Goal: Task Accomplishment & Management: Manage account settings

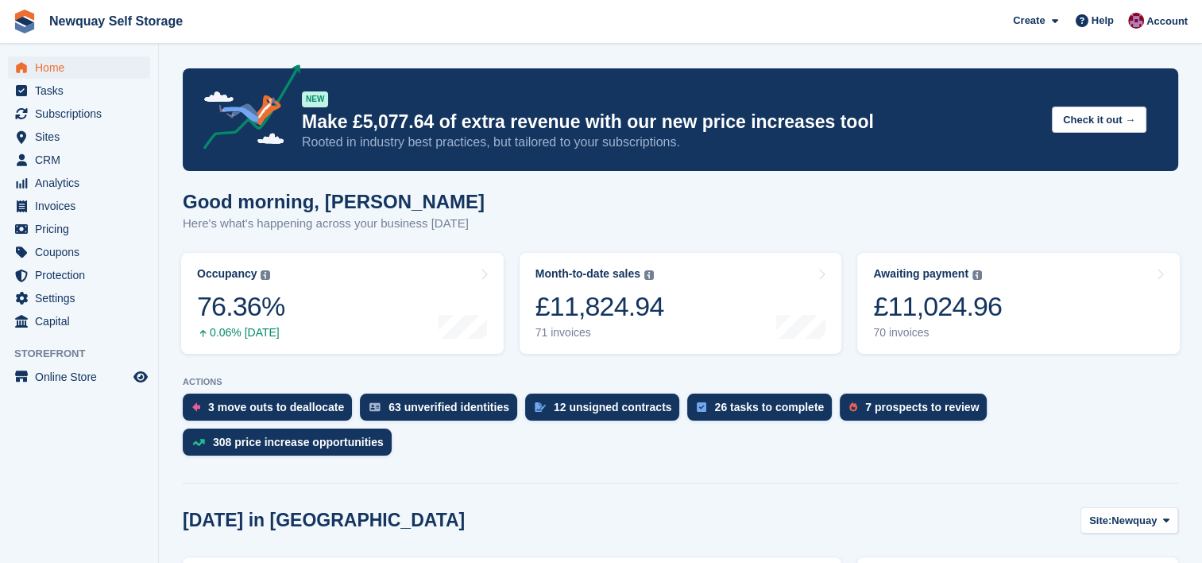
click at [807, 199] on div "Good morning, Paul Here's what's happening across your business today" at bounding box center [681, 221] width 996 height 61
click at [45, 103] on span "Subscriptions" at bounding box center [82, 114] width 95 height 22
click at [77, 109] on span "Subscriptions" at bounding box center [82, 114] width 95 height 22
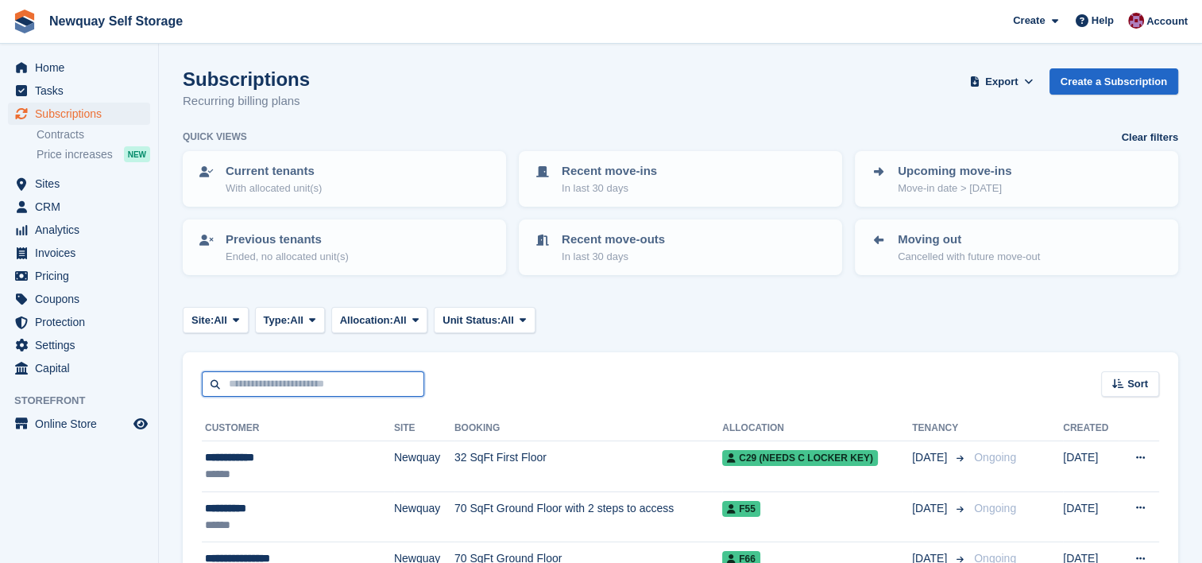
click at [337, 376] on input "text" at bounding box center [313, 384] width 222 height 26
type input "****"
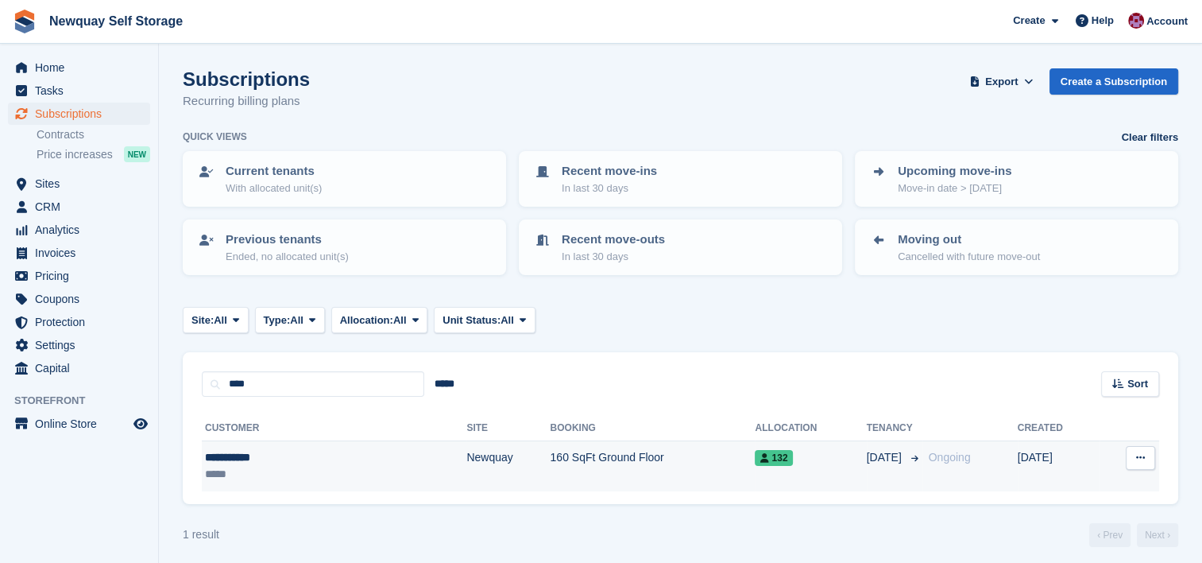
click at [296, 451] on div "**********" at bounding box center [277, 457] width 144 height 17
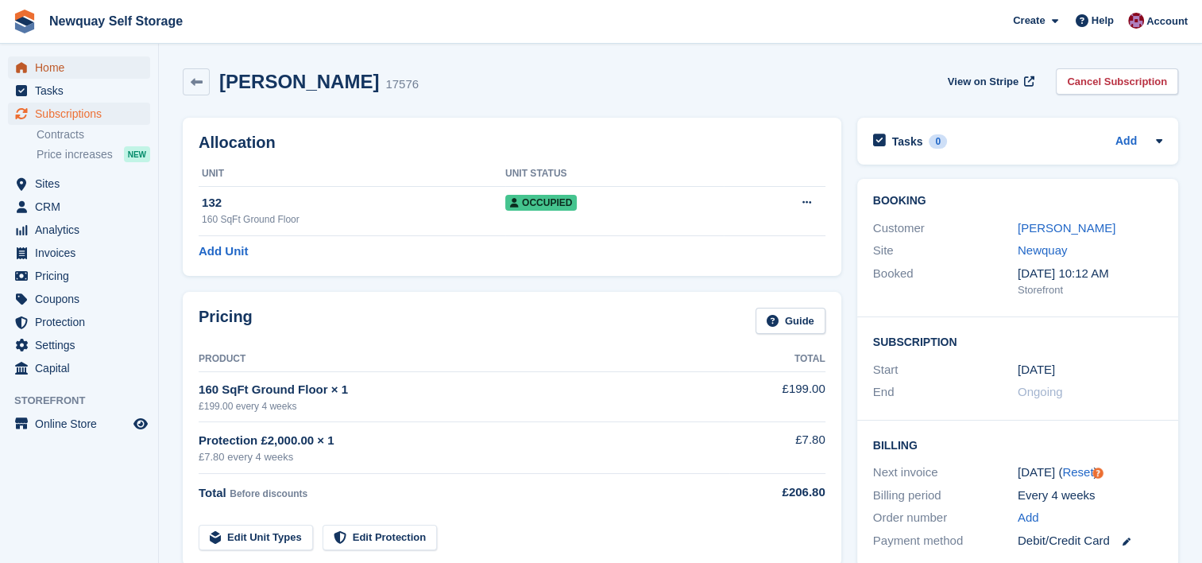
click at [67, 71] on span "Home" at bounding box center [82, 67] width 95 height 22
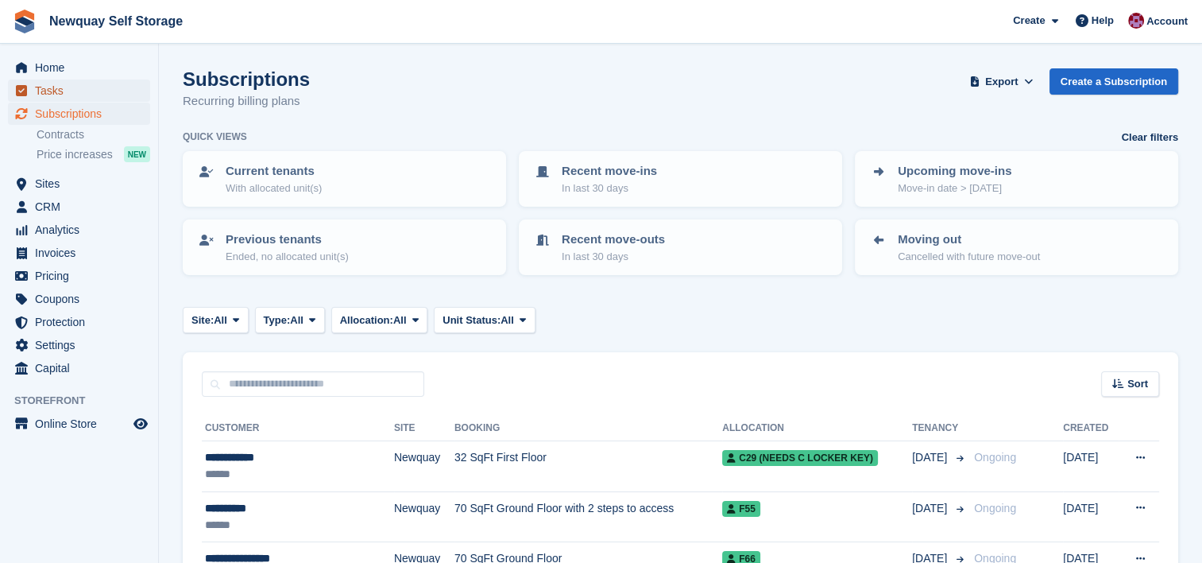
click at [51, 86] on span "Tasks" at bounding box center [82, 90] width 95 height 22
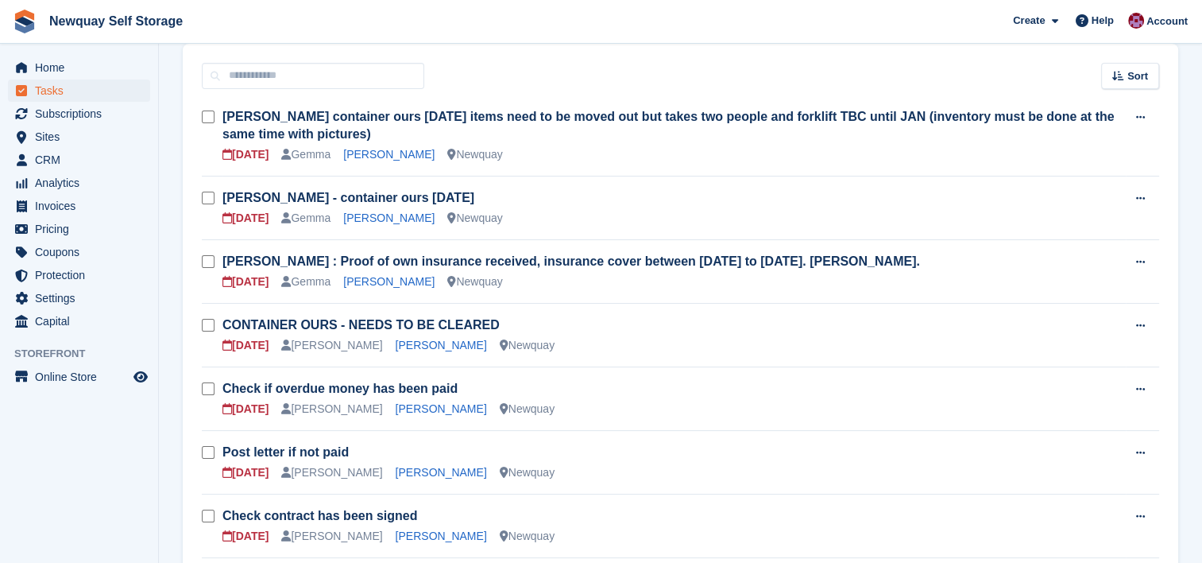
scroll to position [132, 0]
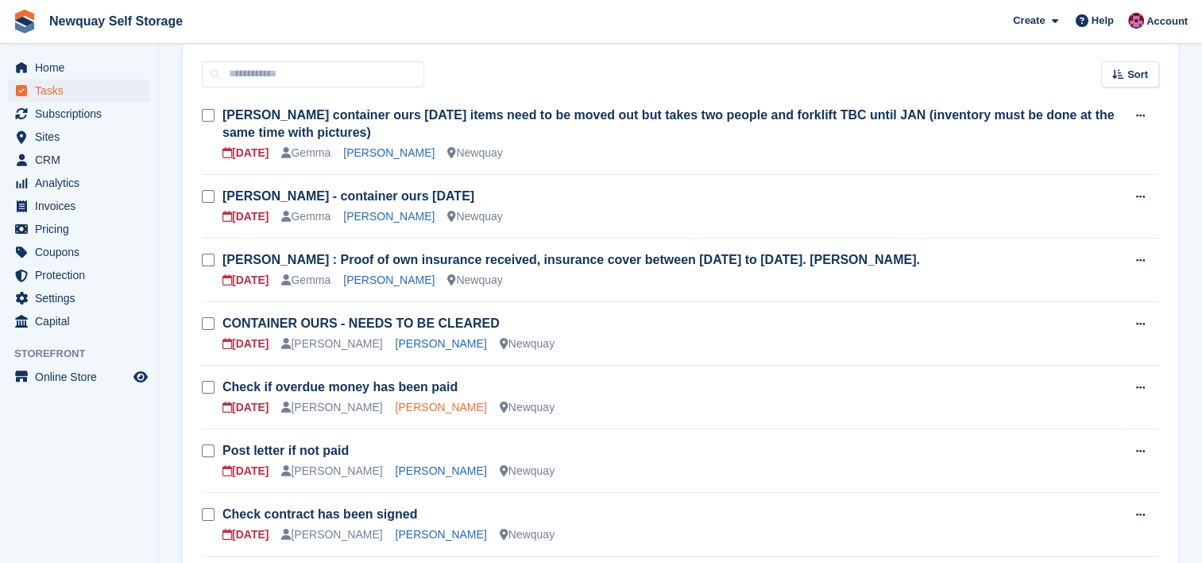
click at [396, 407] on link "Luke McCafferty" at bounding box center [441, 406] width 91 height 13
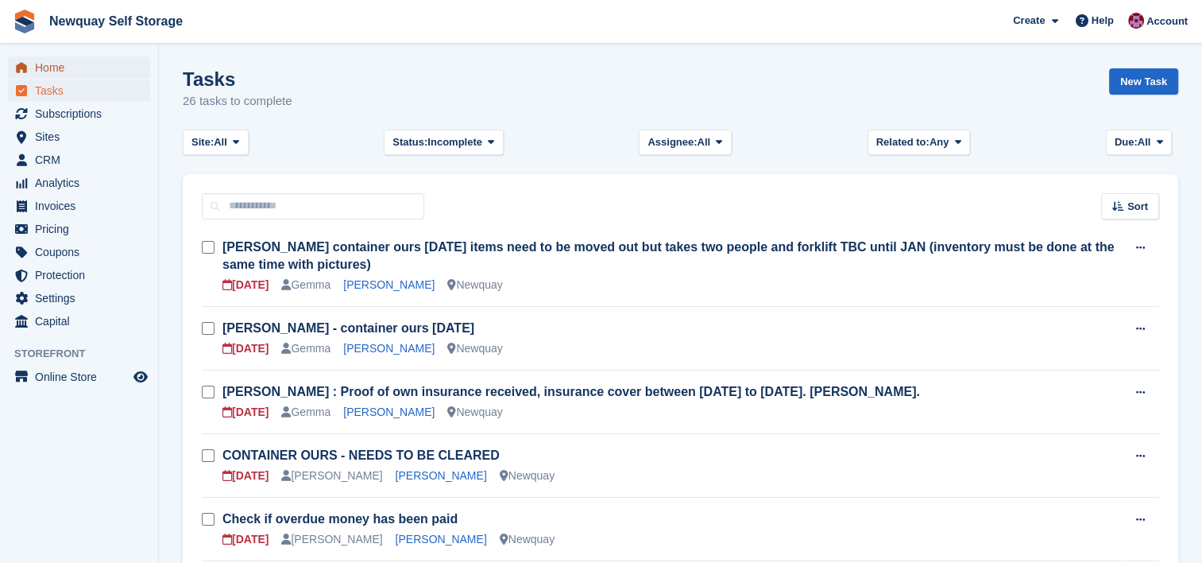
click at [56, 64] on span "Home" at bounding box center [82, 67] width 95 height 22
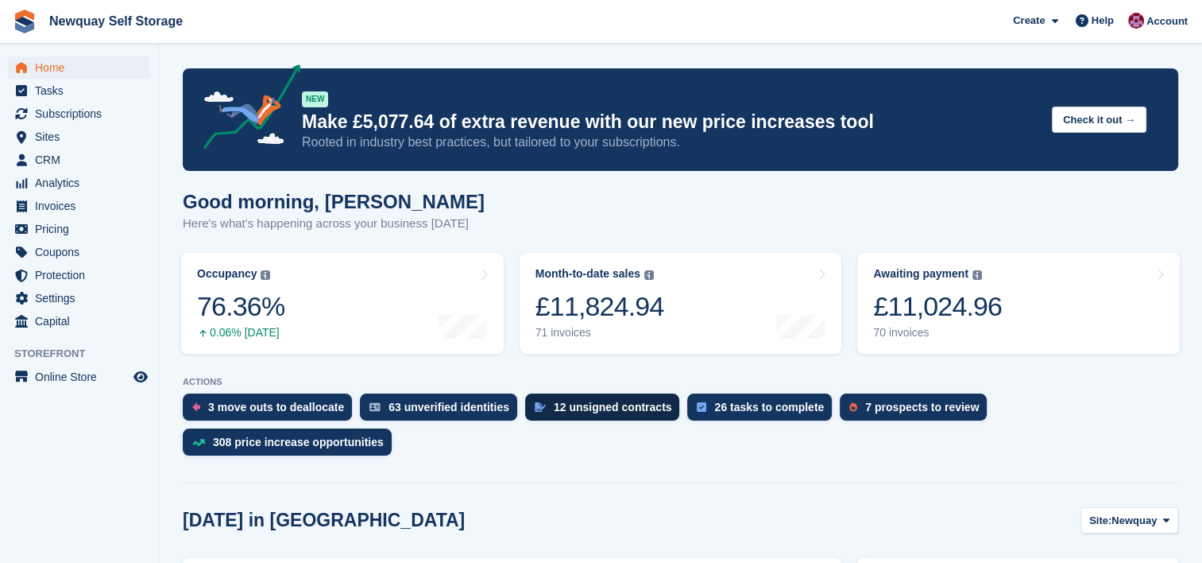
click at [601, 405] on div "12 unsigned contracts" at bounding box center [613, 406] width 118 height 13
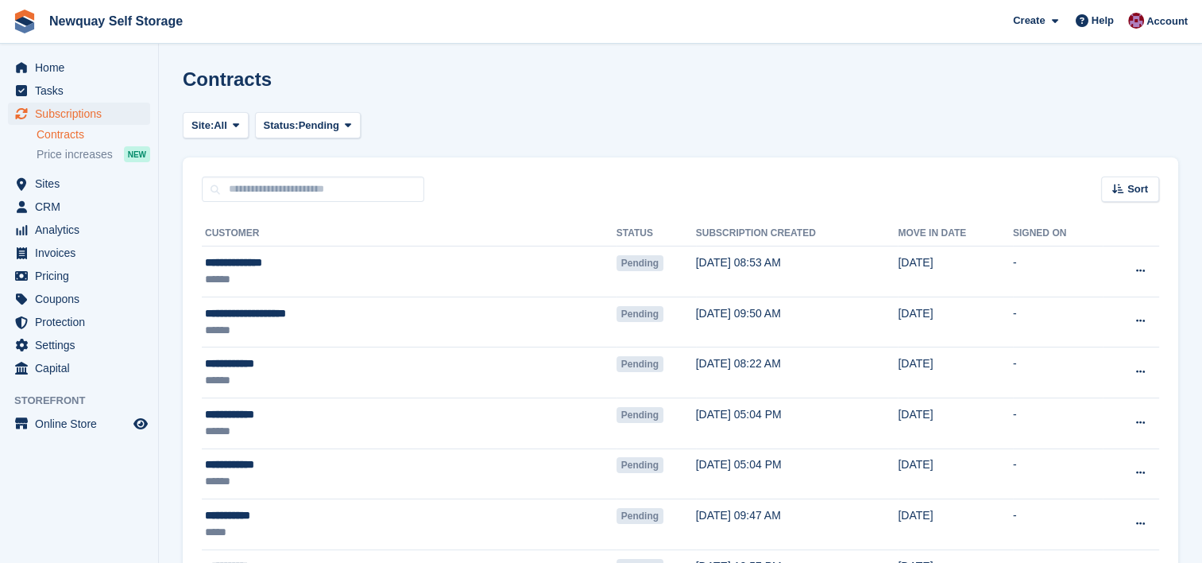
scroll to position [120, 0]
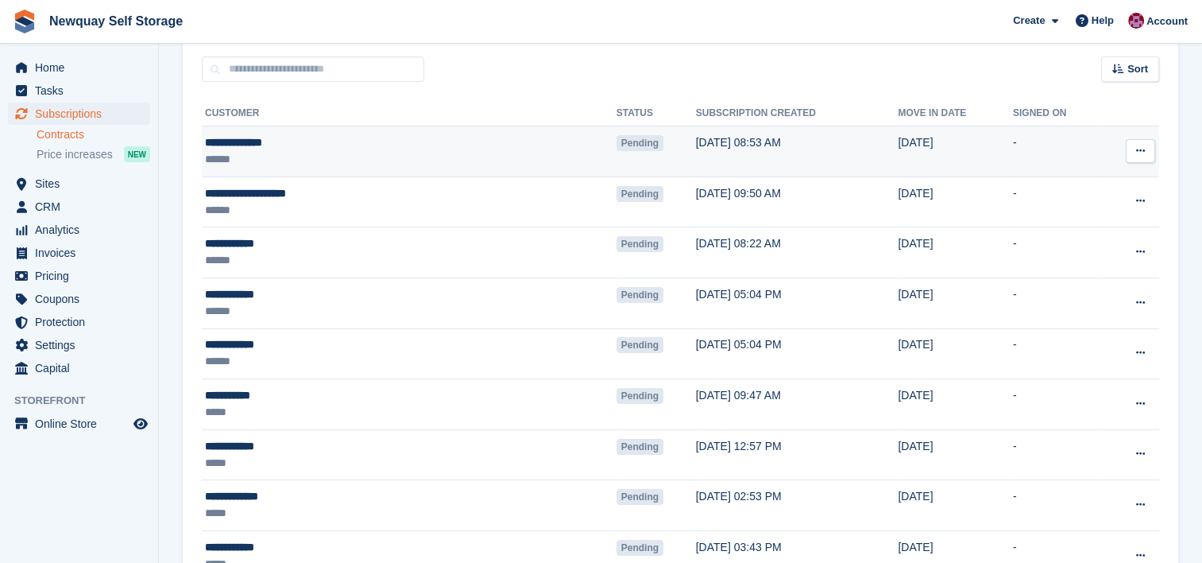
click at [340, 149] on div "**********" at bounding box center [326, 142] width 243 height 17
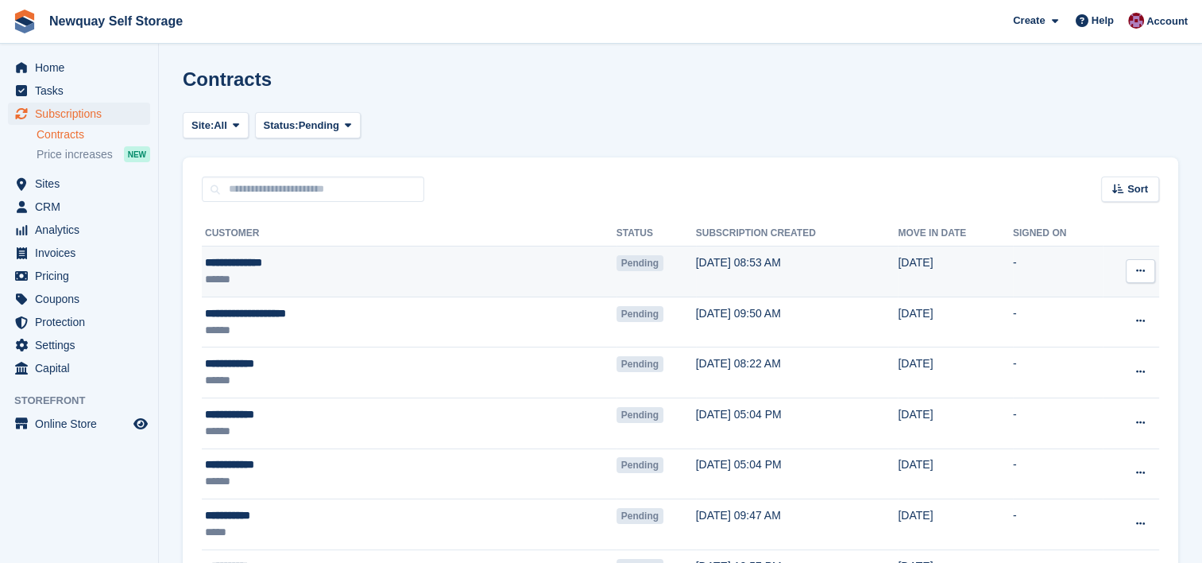
click at [1142, 270] on icon at bounding box center [1140, 270] width 9 height 10
click at [1058, 300] on p "View contact" at bounding box center [1079, 302] width 138 height 21
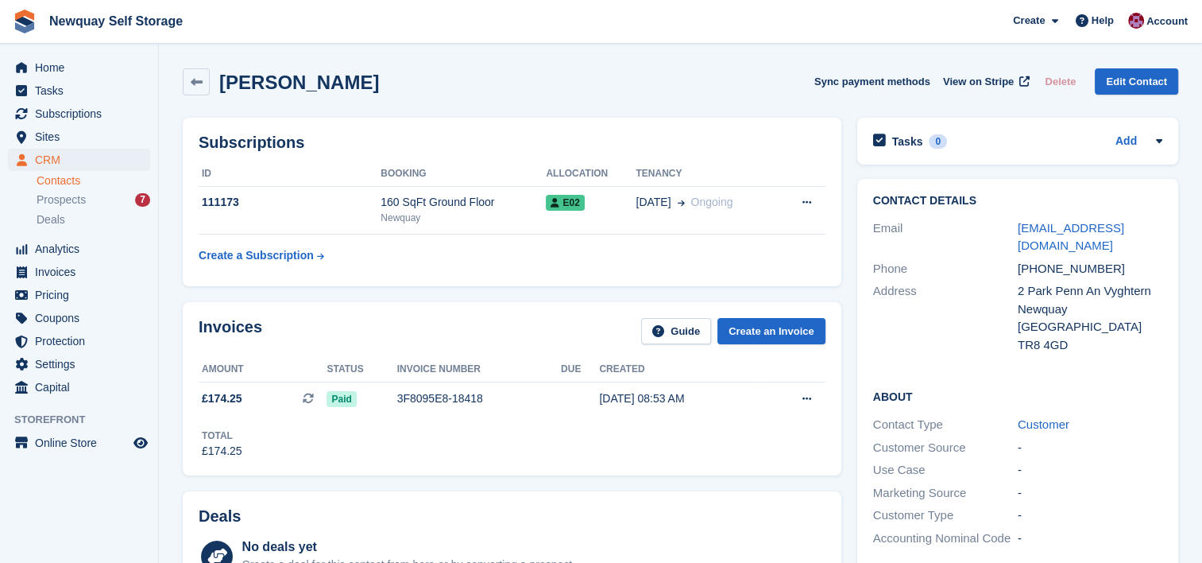
click at [1023, 388] on h2 "About" at bounding box center [1017, 396] width 289 height 16
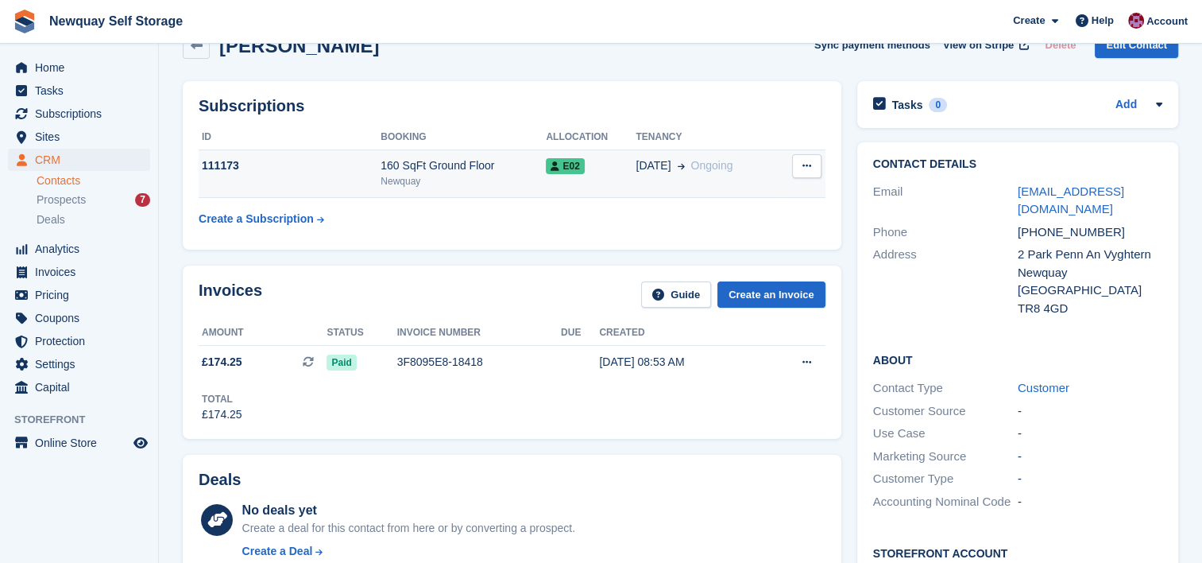
scroll to position [35, 0]
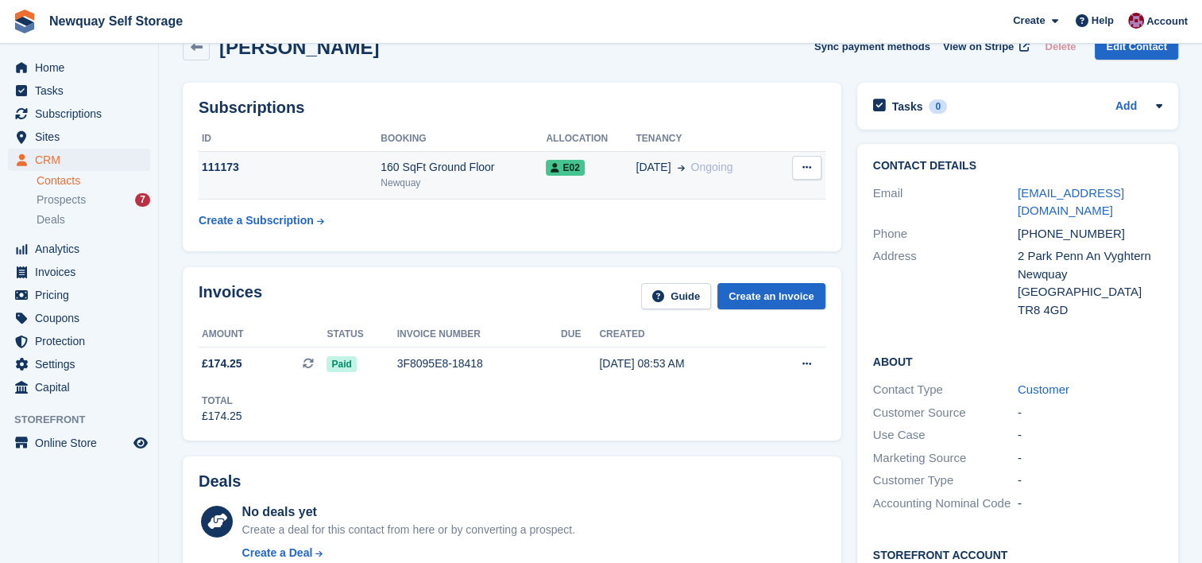
click at [346, 176] on td "111173" at bounding box center [290, 175] width 182 height 48
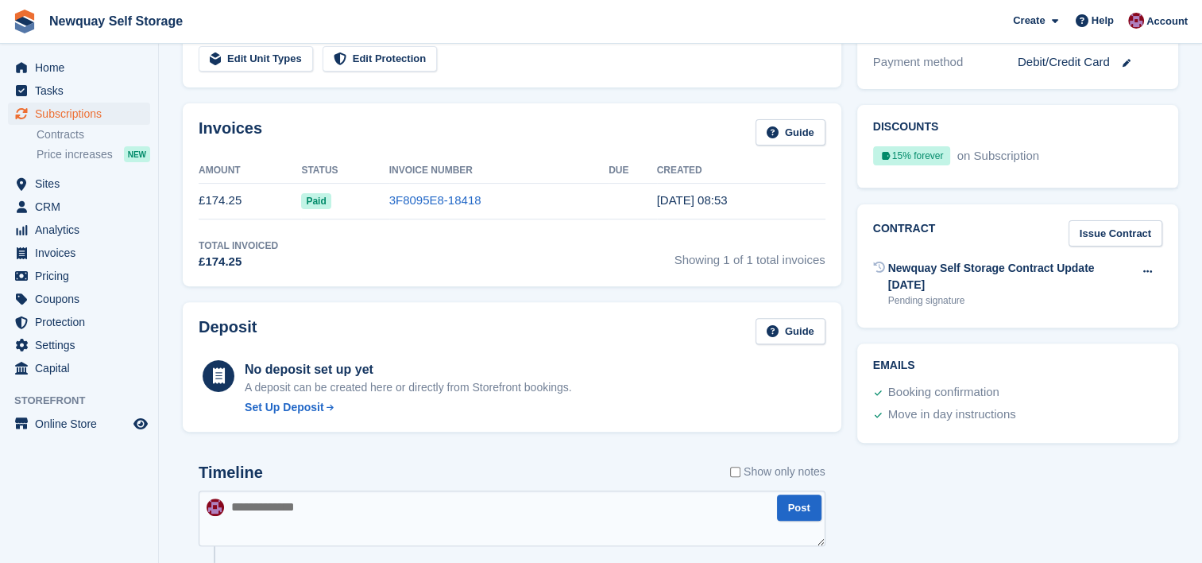
scroll to position [479, 0]
click at [1151, 268] on icon at bounding box center [1147, 270] width 9 height 10
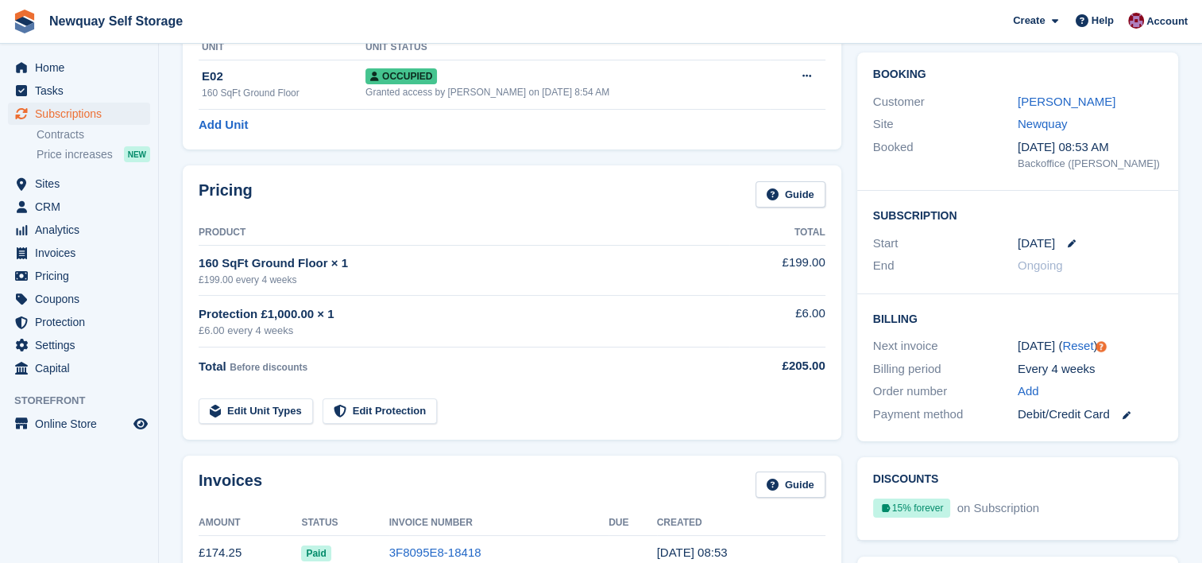
scroll to position [0, 0]
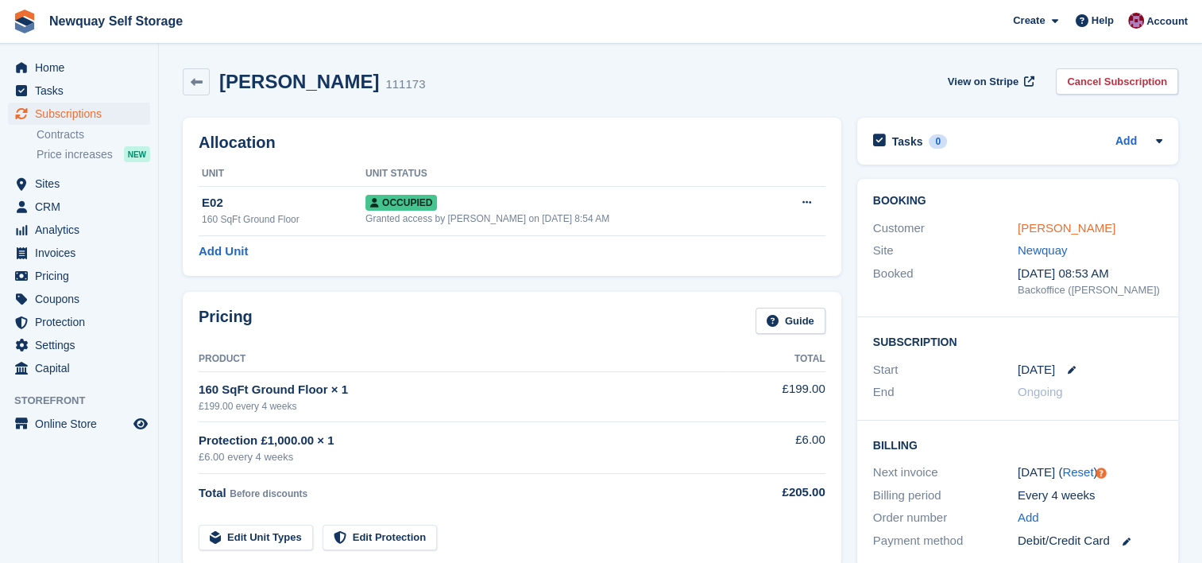
click at [1055, 229] on link "Victoria Burns" at bounding box center [1067, 228] width 98 height 14
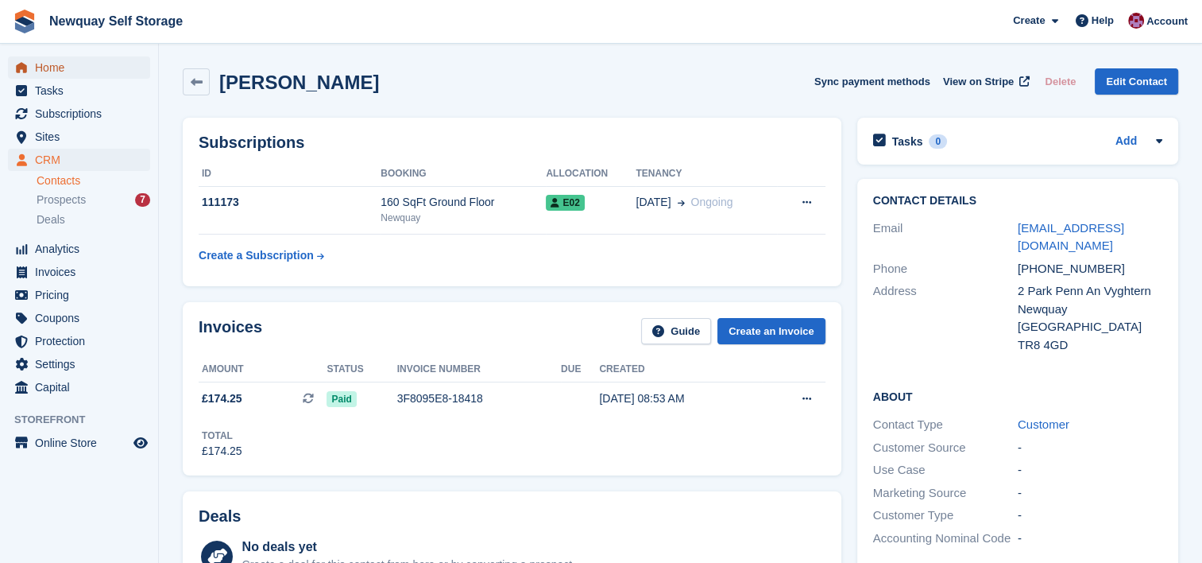
click at [75, 64] on span "Home" at bounding box center [82, 67] width 95 height 22
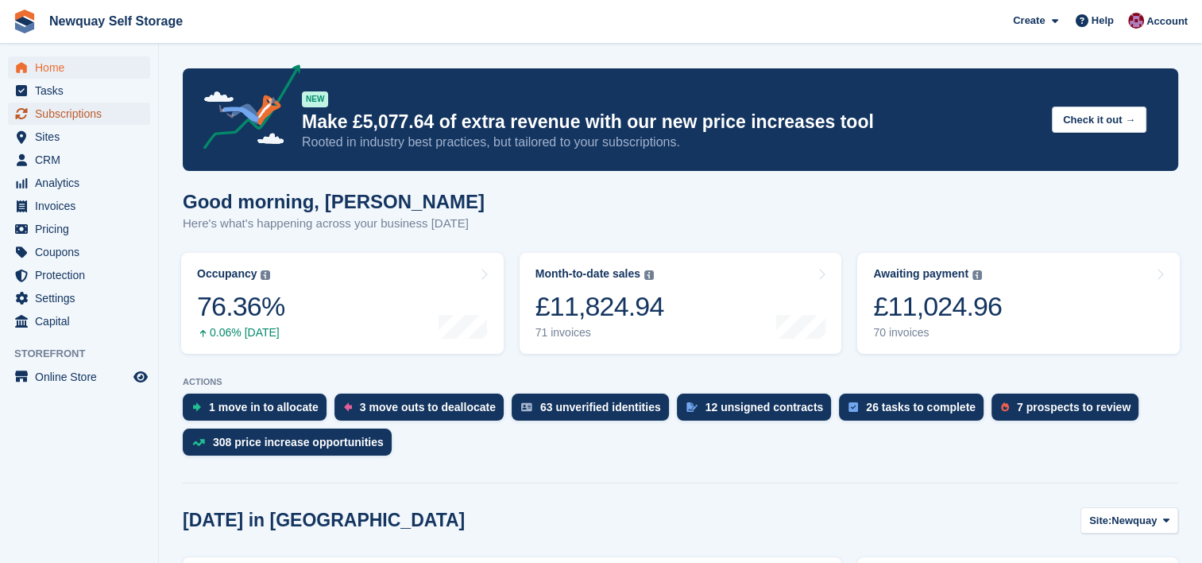
click at [89, 118] on span "Subscriptions" at bounding box center [82, 114] width 95 height 22
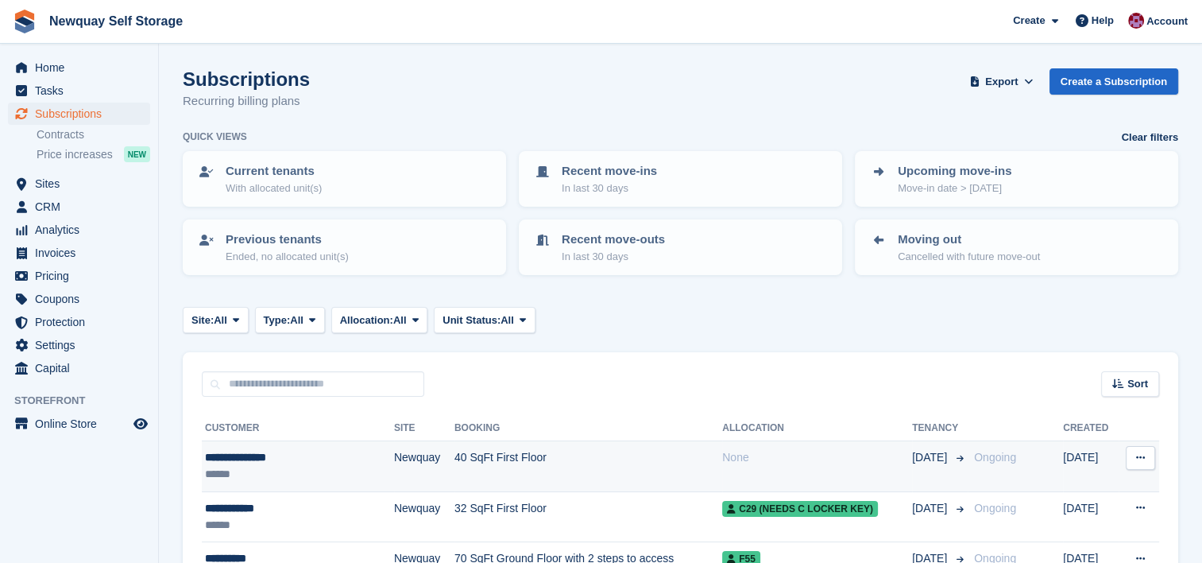
click at [619, 467] on td "40 SqFt First Floor" at bounding box center [589, 466] width 268 height 51
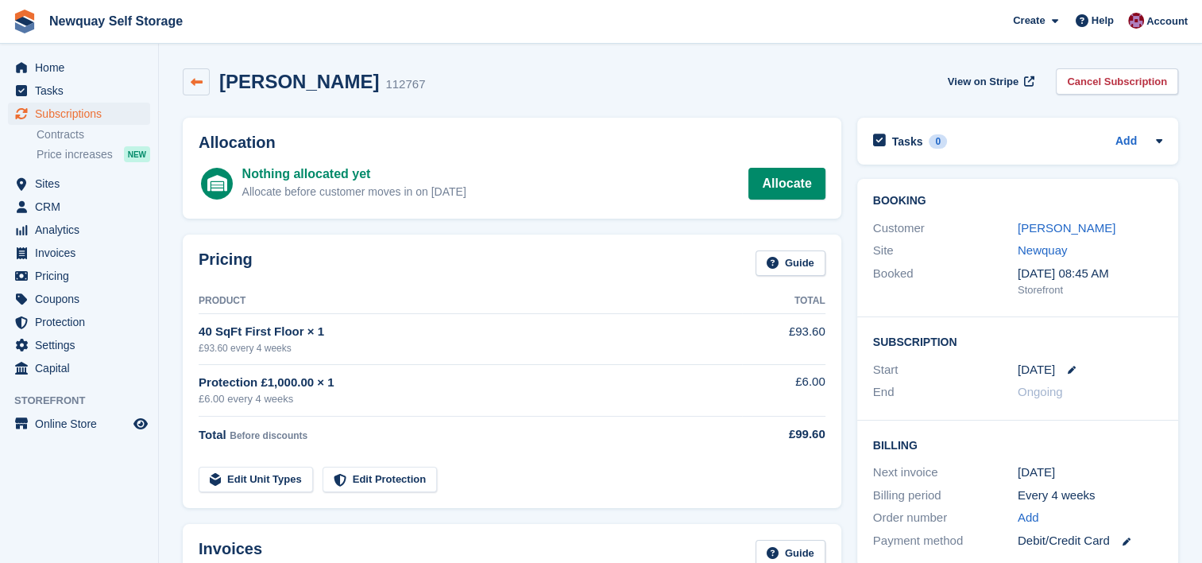
click at [197, 93] on link at bounding box center [196, 81] width 27 height 27
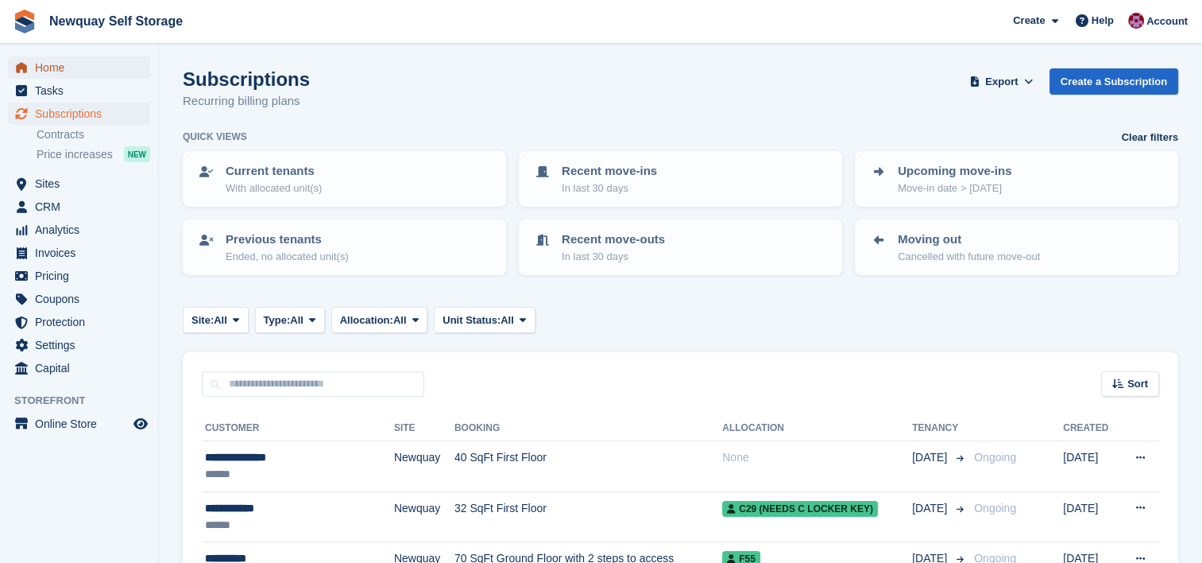
click at [60, 66] on span "Home" at bounding box center [82, 67] width 95 height 22
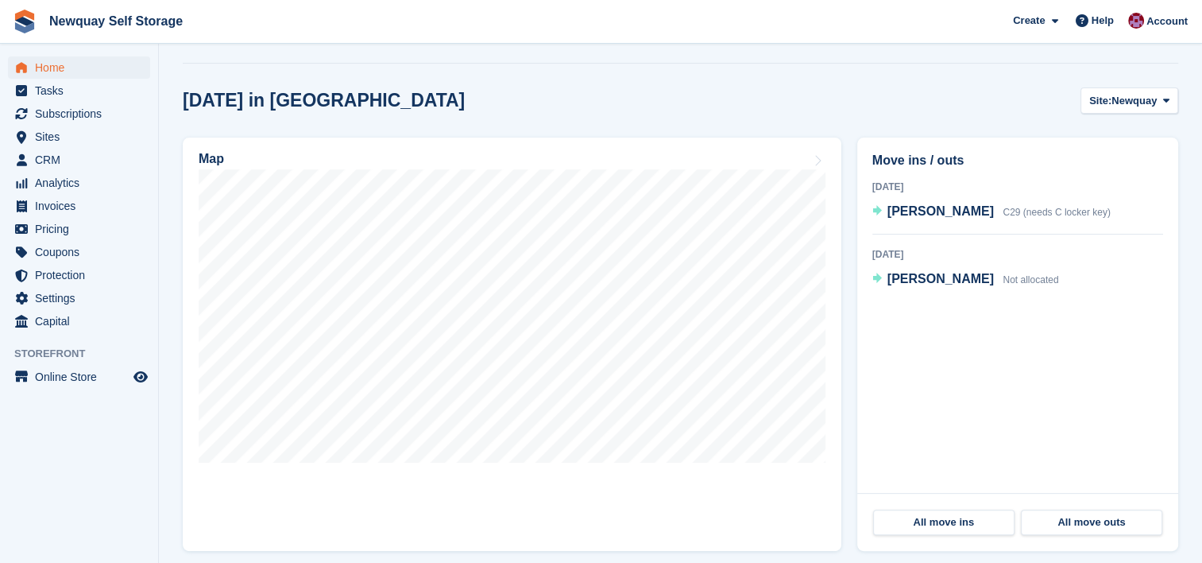
scroll to position [438, 0]
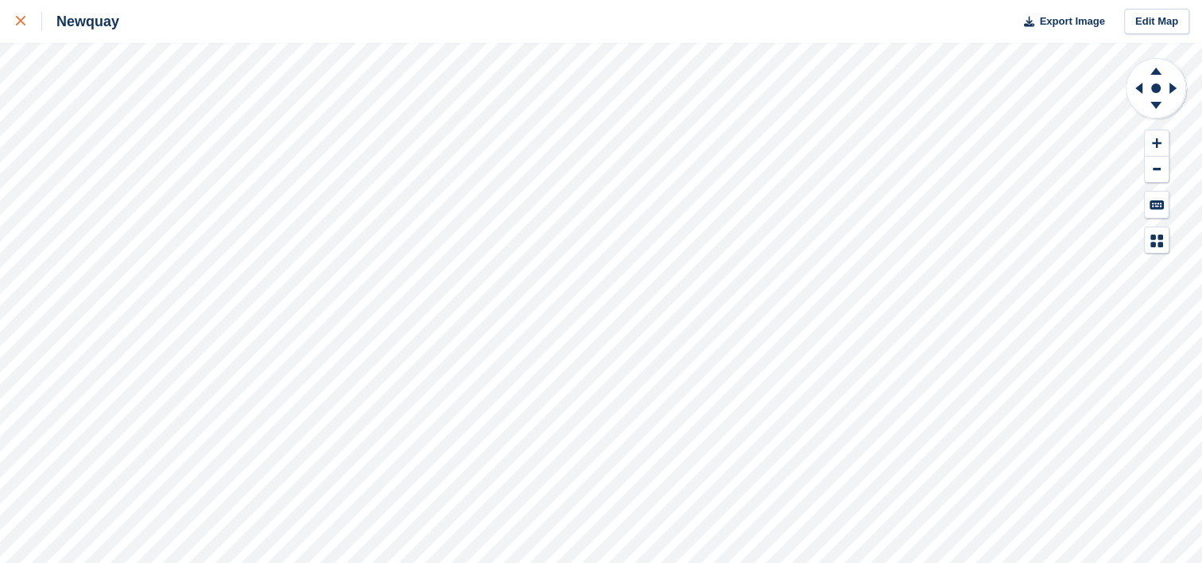
click at [27, 29] on div at bounding box center [29, 21] width 26 height 19
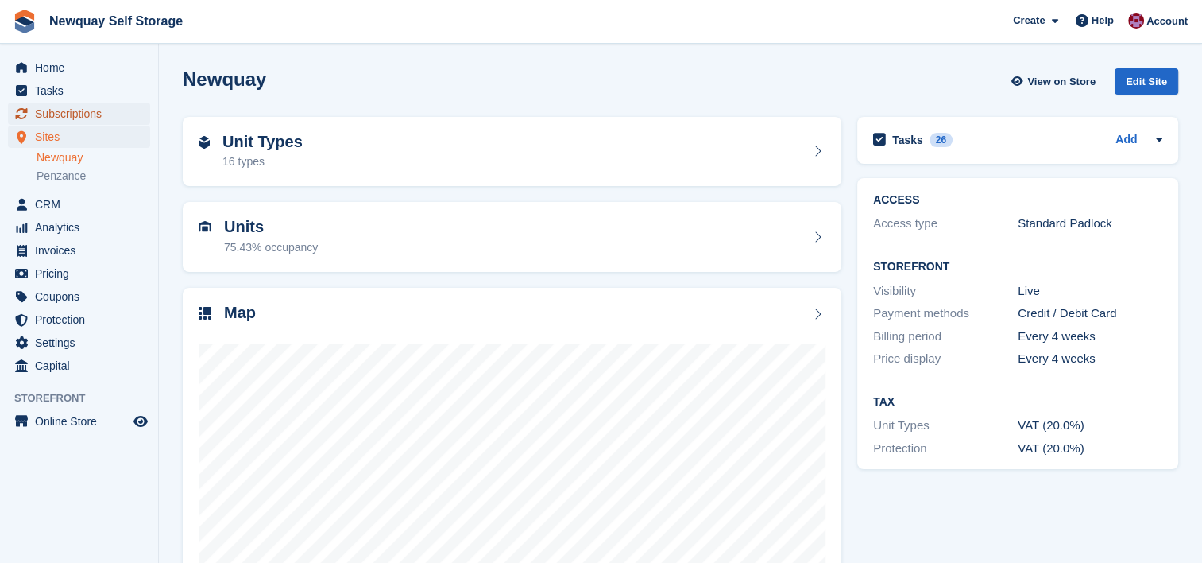
click at [69, 118] on span "Subscriptions" at bounding box center [82, 114] width 95 height 22
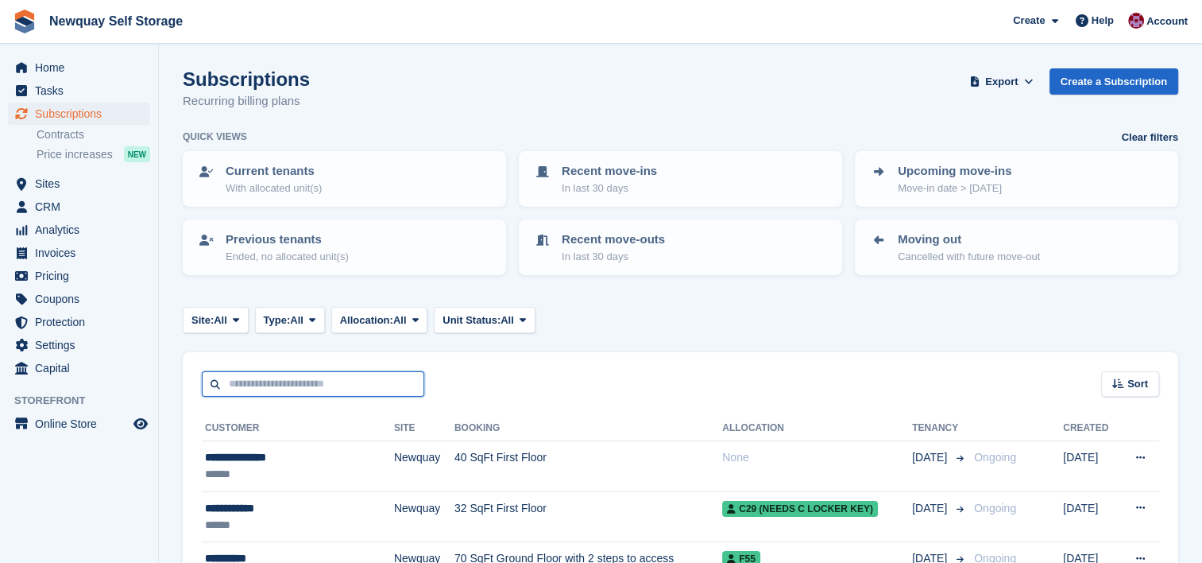
click at [377, 386] on input "text" at bounding box center [313, 384] width 222 height 26
type input "*******"
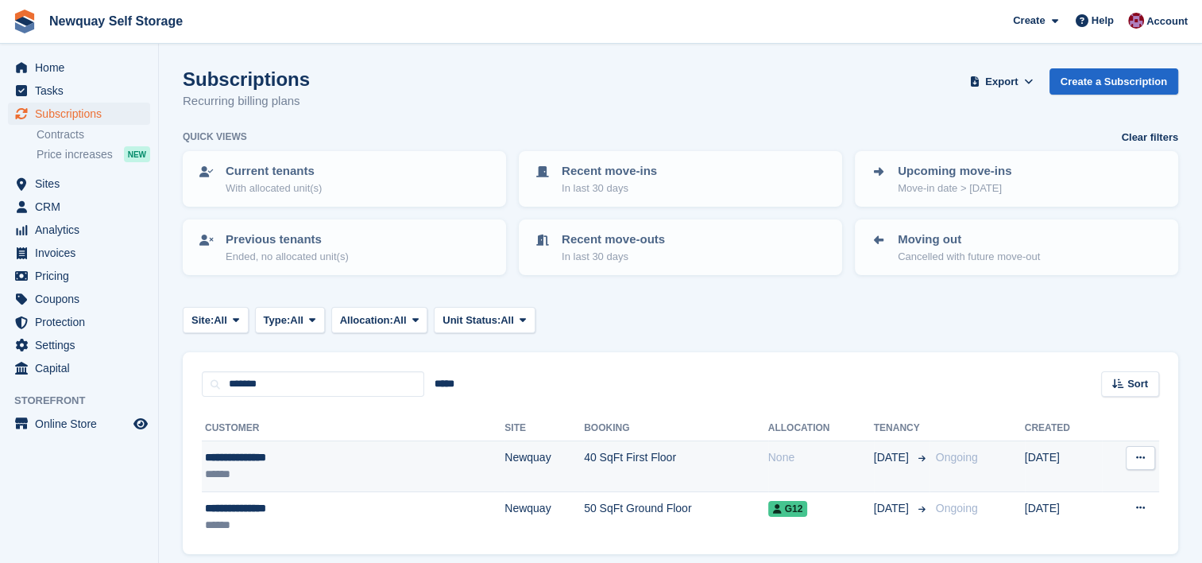
click at [331, 462] on div "**********" at bounding box center [292, 457] width 174 height 17
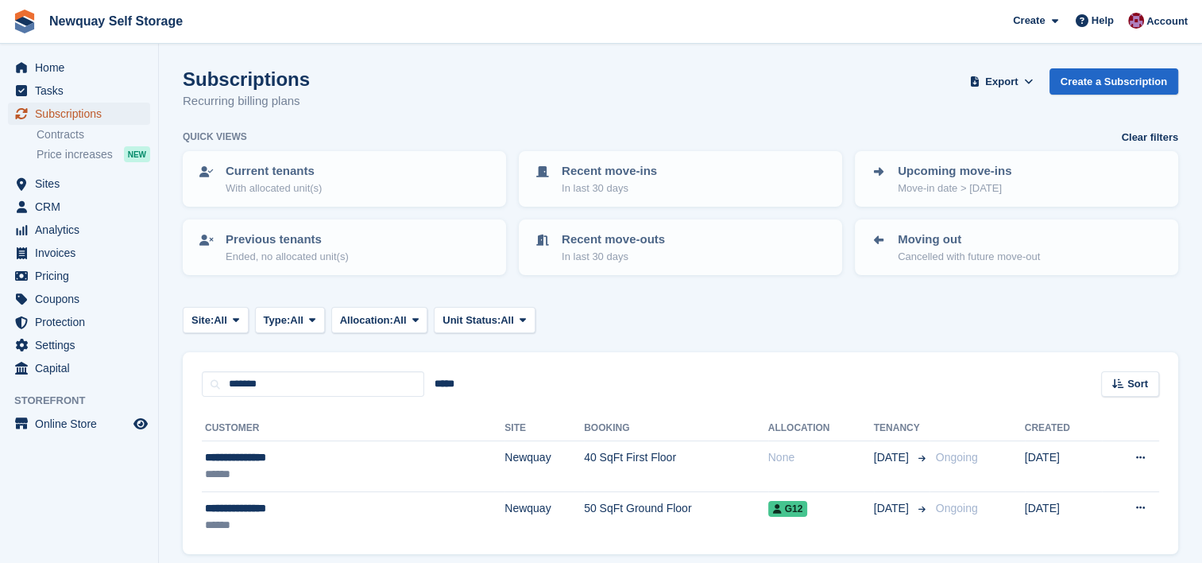
click at [80, 109] on span "Subscriptions" at bounding box center [82, 114] width 95 height 22
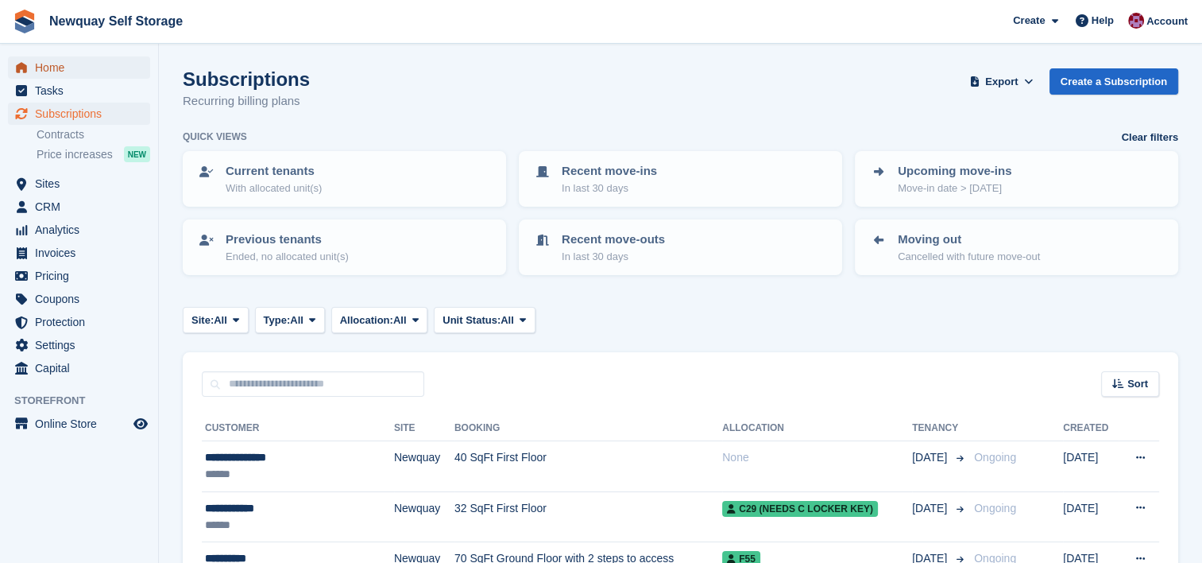
click at [38, 66] on span "Home" at bounding box center [82, 67] width 95 height 22
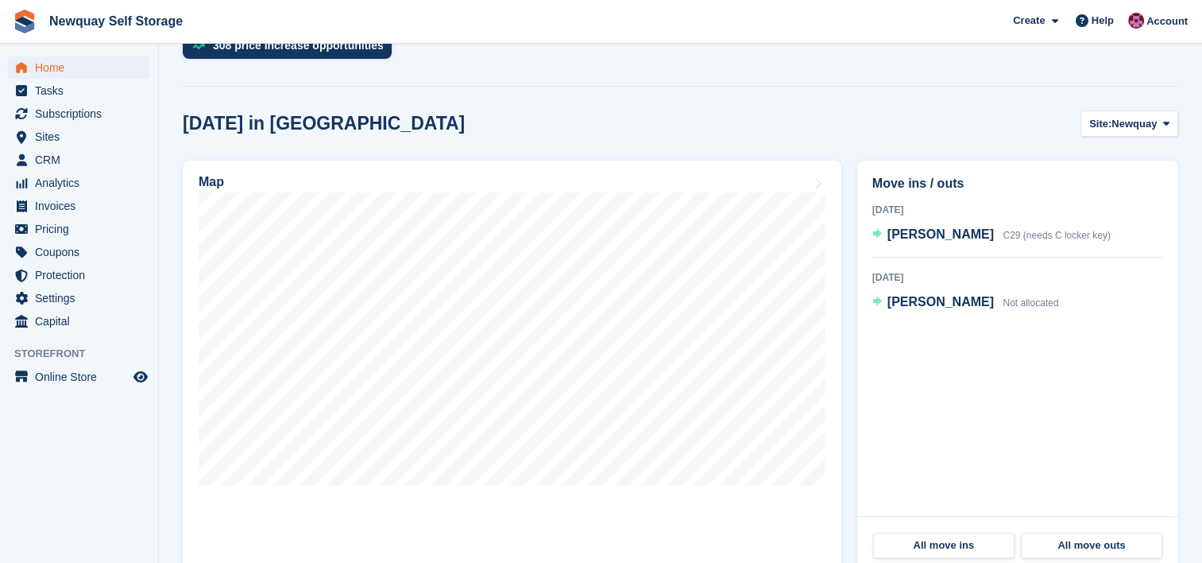
scroll to position [397, 0]
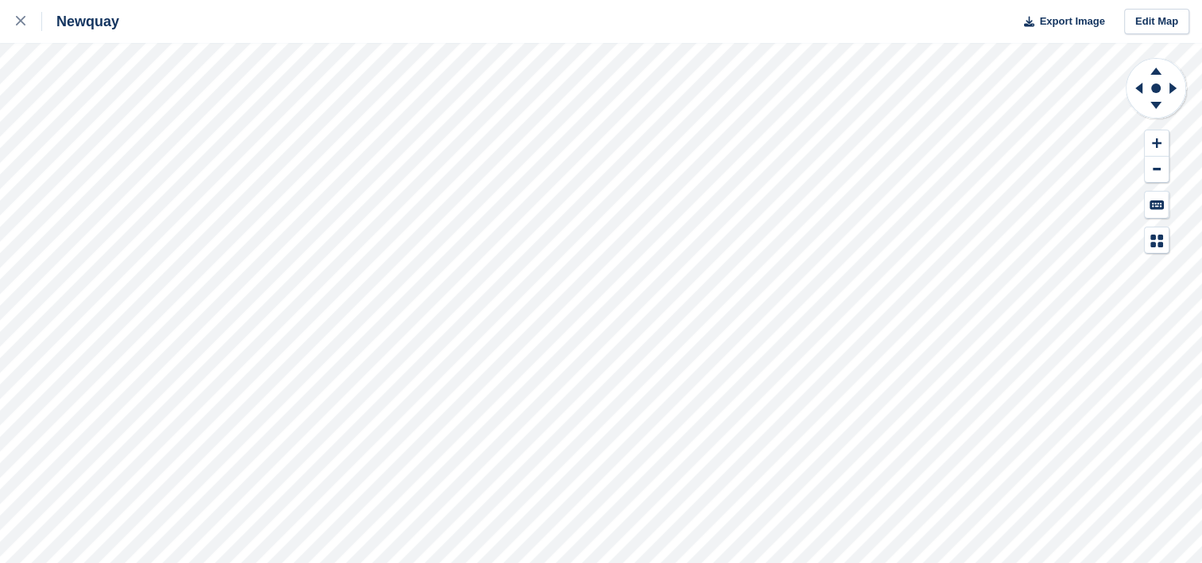
click at [630, 0] on html "Newquay Export Image Edit Map" at bounding box center [601, 281] width 1202 height 563
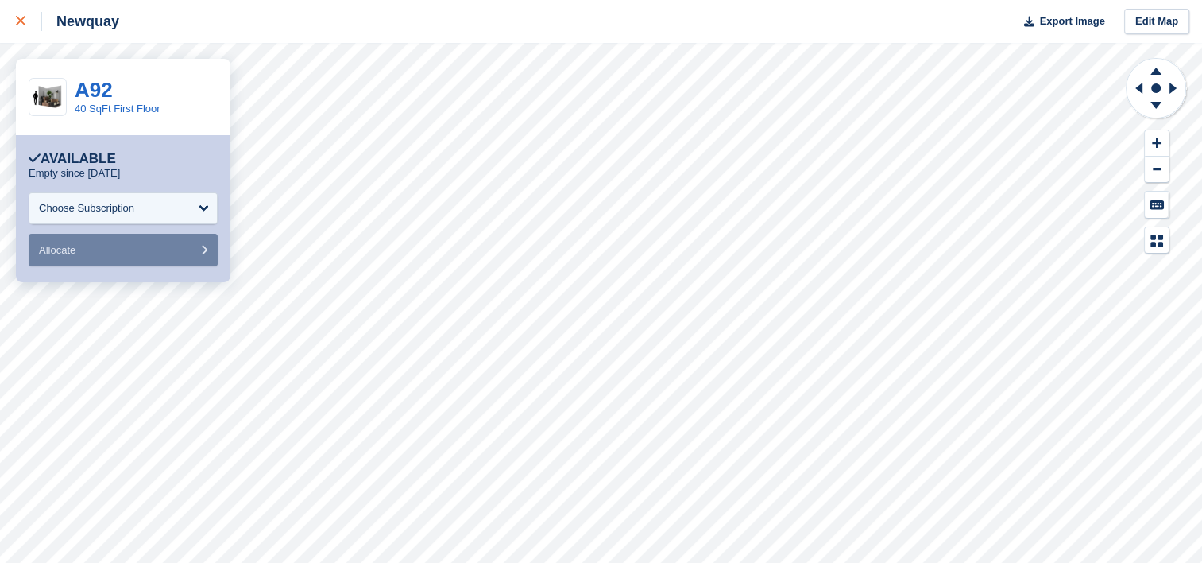
click at [18, 21] on icon at bounding box center [21, 21] width 10 height 10
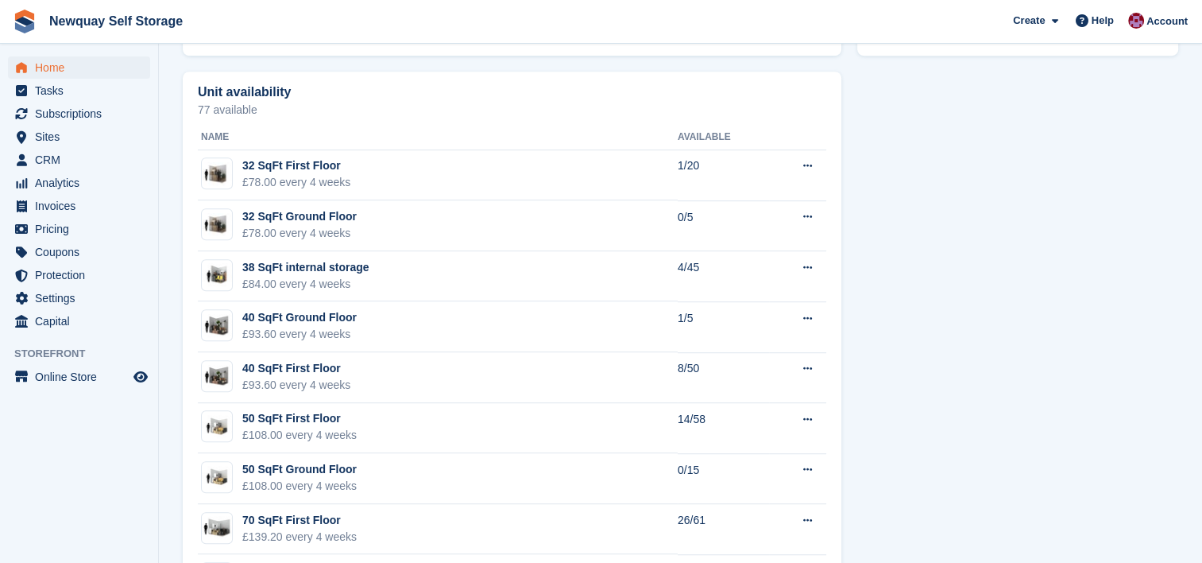
scroll to position [925, 0]
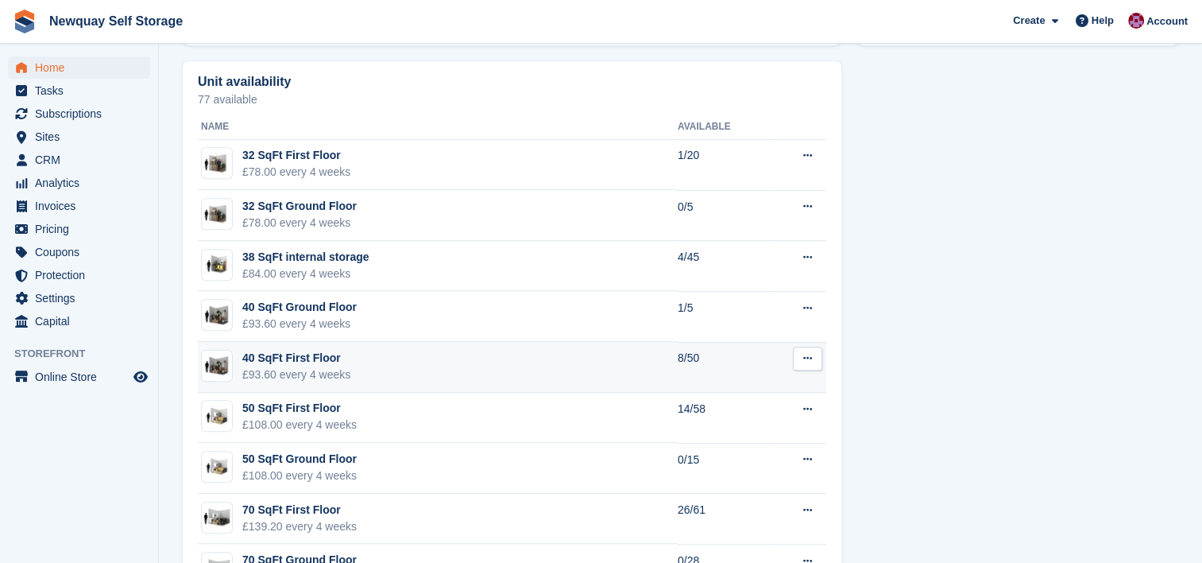
click at [447, 355] on td "40 SqFt First Floor £93.60 every 4 weeks" at bounding box center [438, 367] width 480 height 51
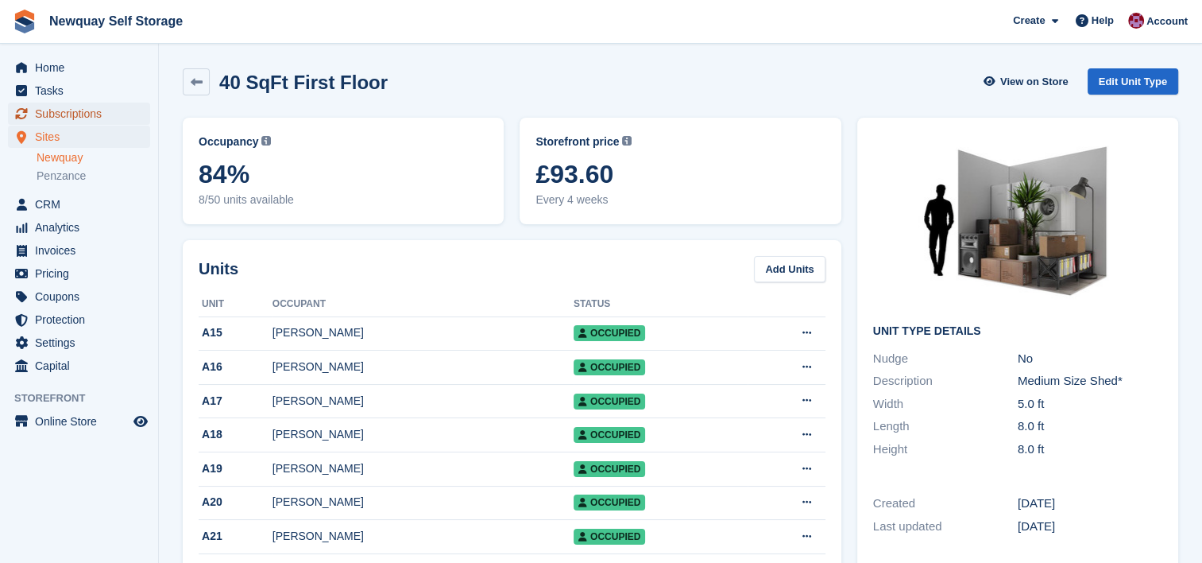
click at [75, 117] on span "Subscriptions" at bounding box center [82, 114] width 95 height 22
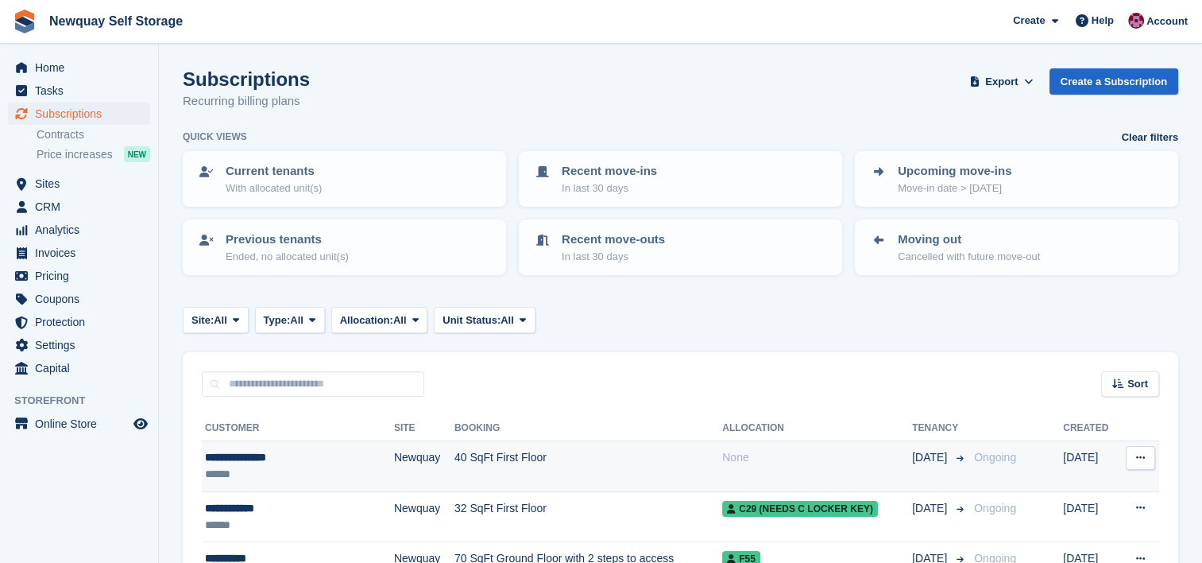
click at [608, 448] on td "40 SqFt First Floor" at bounding box center [589, 466] width 268 height 51
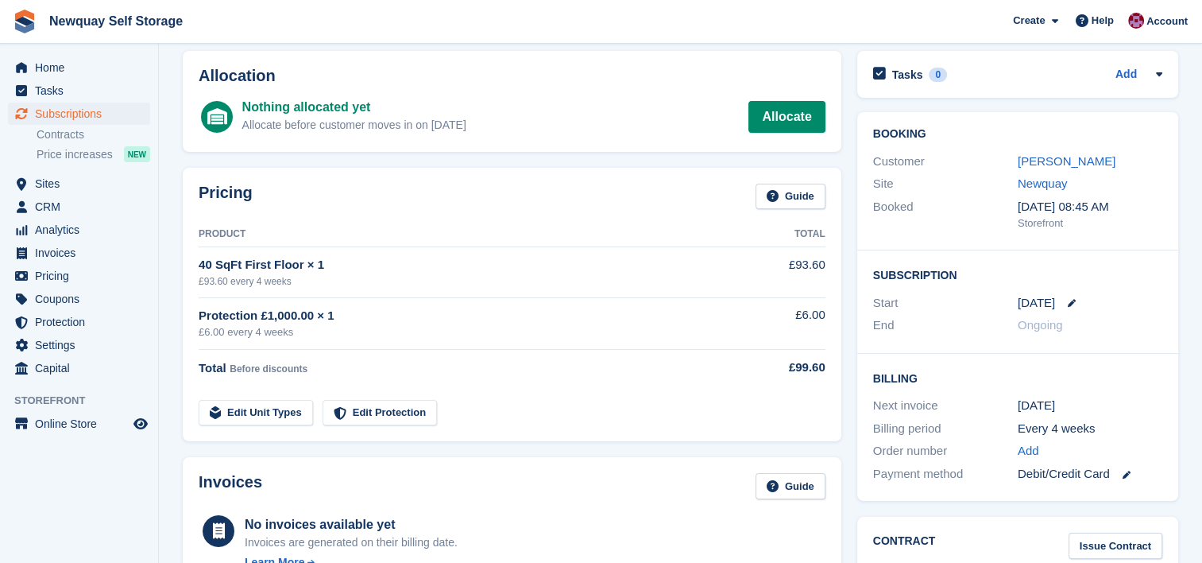
scroll to position [6, 0]
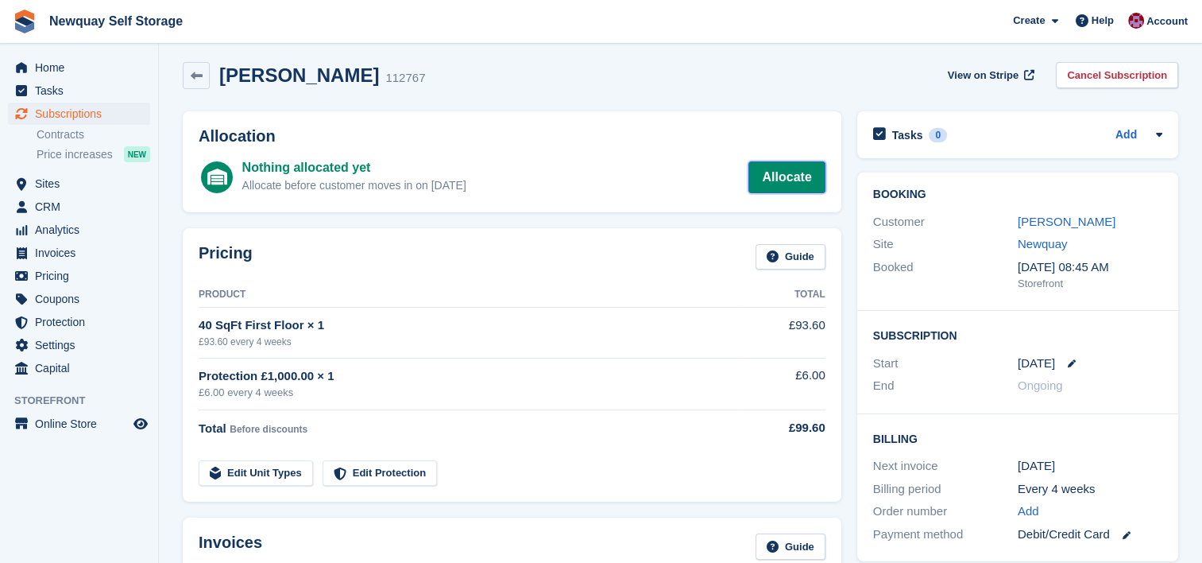
click at [779, 170] on link "Allocate" at bounding box center [786, 177] width 76 height 32
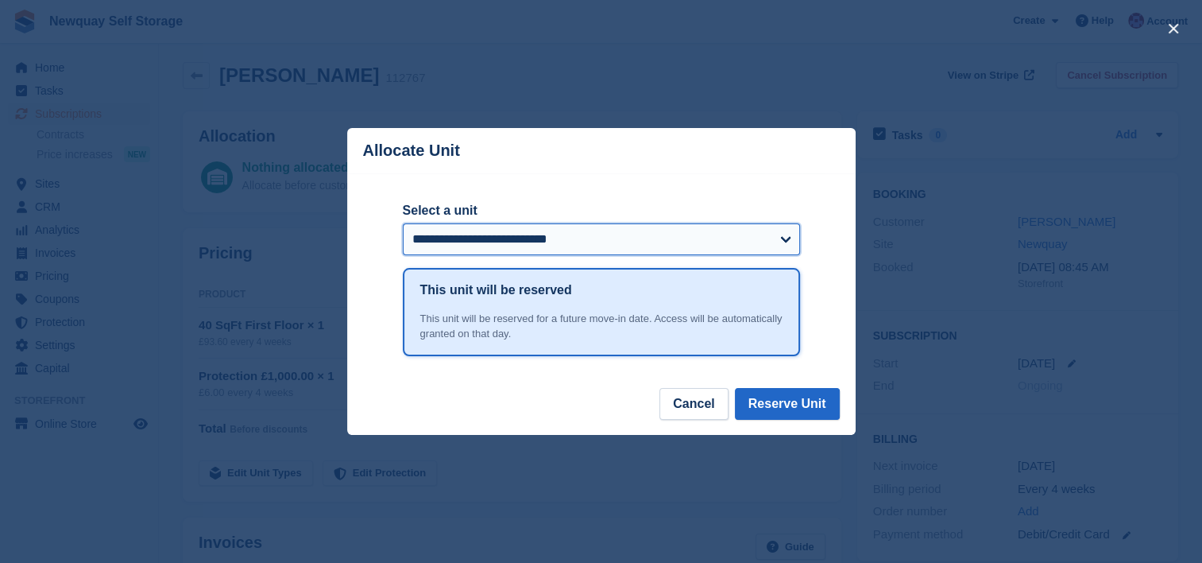
click at [779, 232] on select "**********" at bounding box center [601, 239] width 397 height 32
select select "*****"
click at [403, 224] on select "**********" at bounding box center [601, 239] width 397 height 32
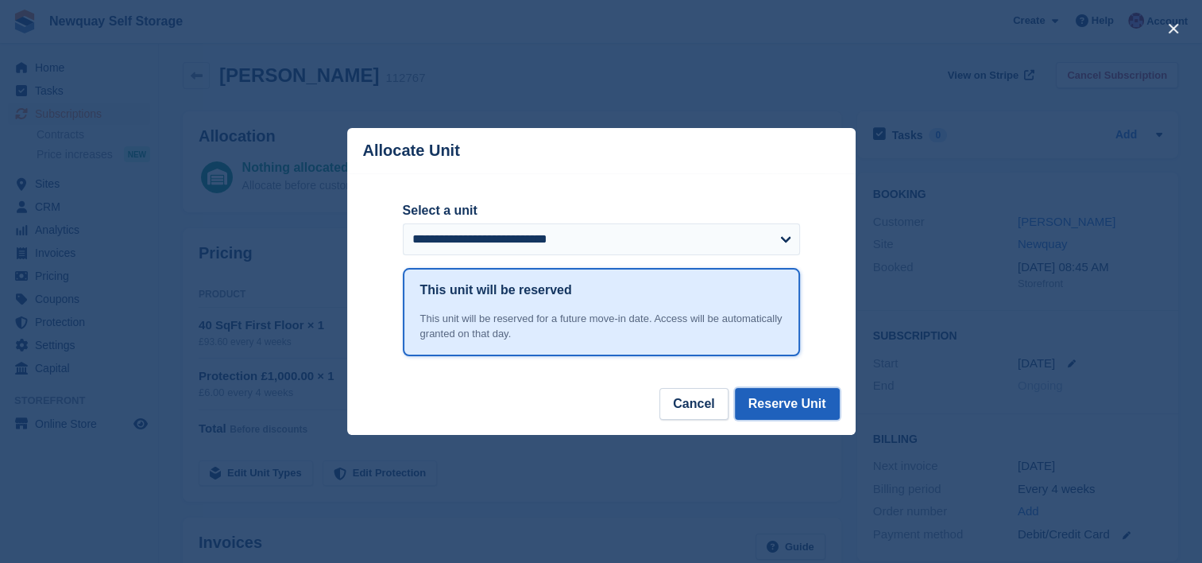
click at [808, 399] on button "Reserve Unit" at bounding box center [787, 404] width 105 height 32
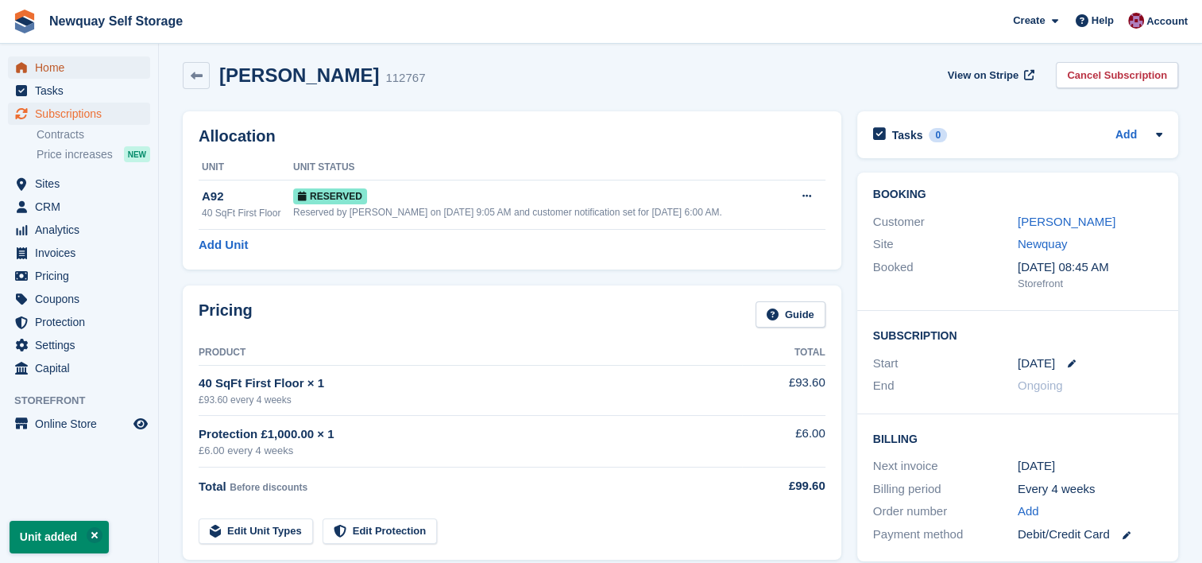
click at [54, 60] on span "Home" at bounding box center [82, 67] width 95 height 22
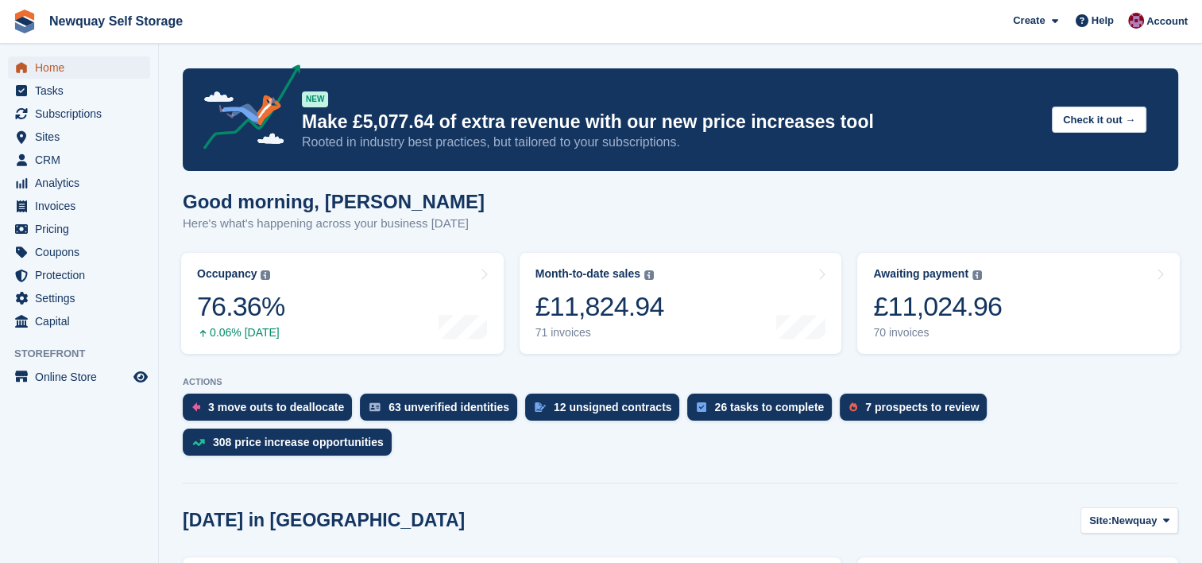
click at [48, 71] on span "Home" at bounding box center [82, 67] width 95 height 22
click at [66, 92] on span "Tasks" at bounding box center [82, 90] width 95 height 22
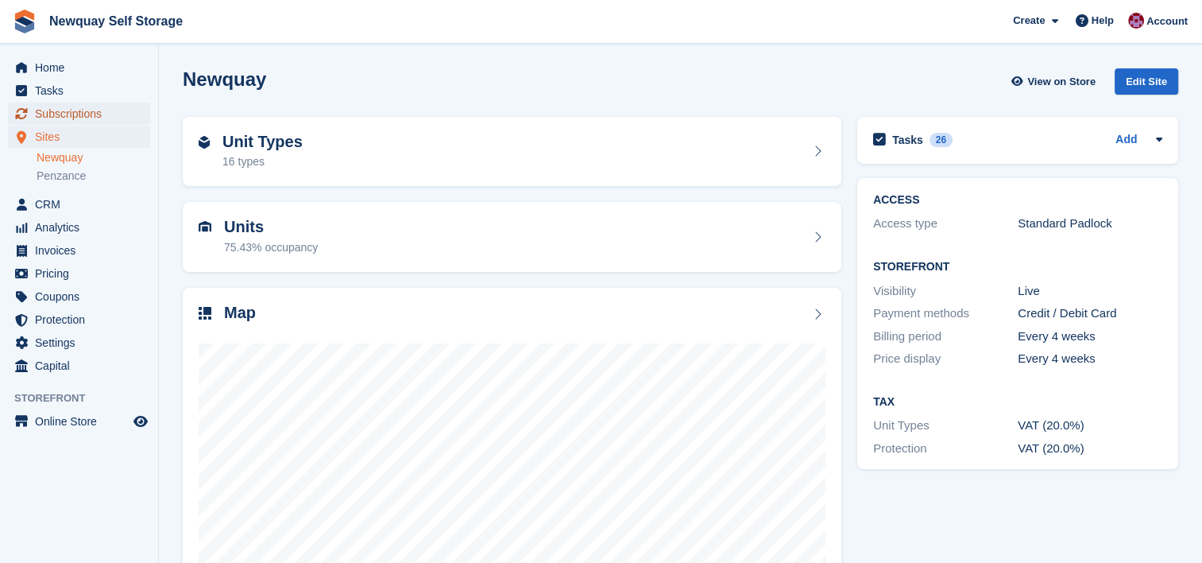
click at [70, 118] on span "Subscriptions" at bounding box center [82, 114] width 95 height 22
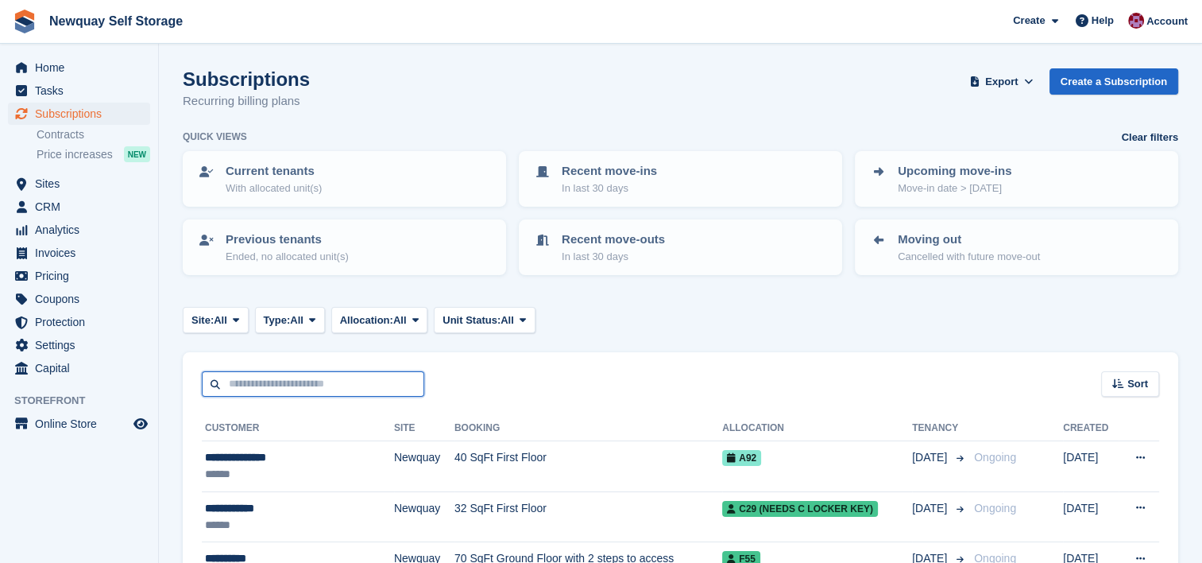
click at [342, 382] on input "text" at bounding box center [313, 384] width 222 height 26
type input "*****"
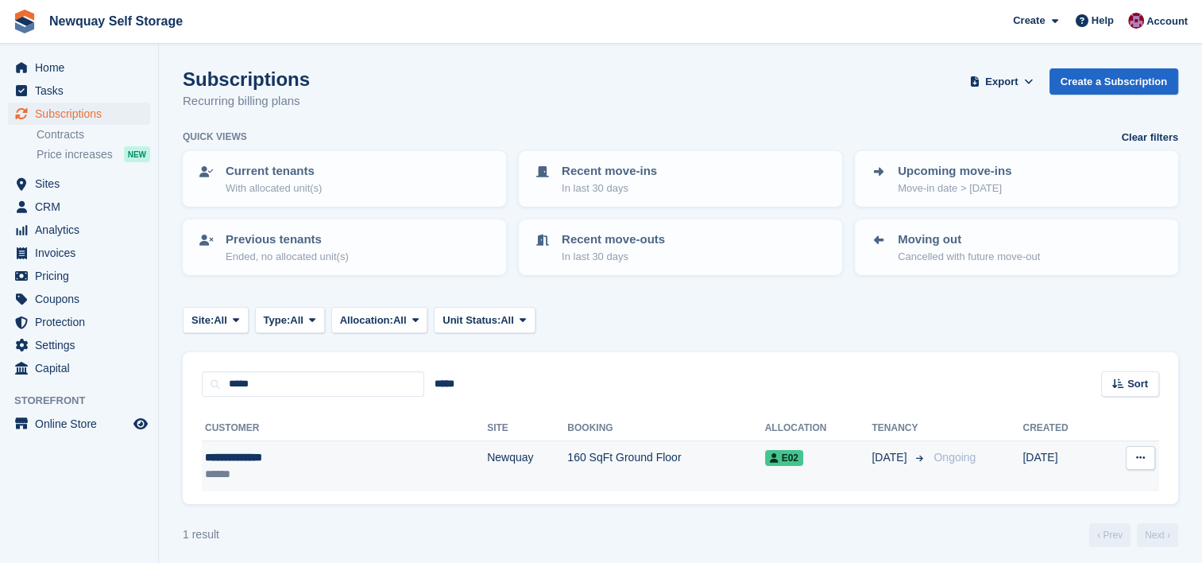
click at [296, 451] on div "**********" at bounding box center [285, 457] width 161 height 17
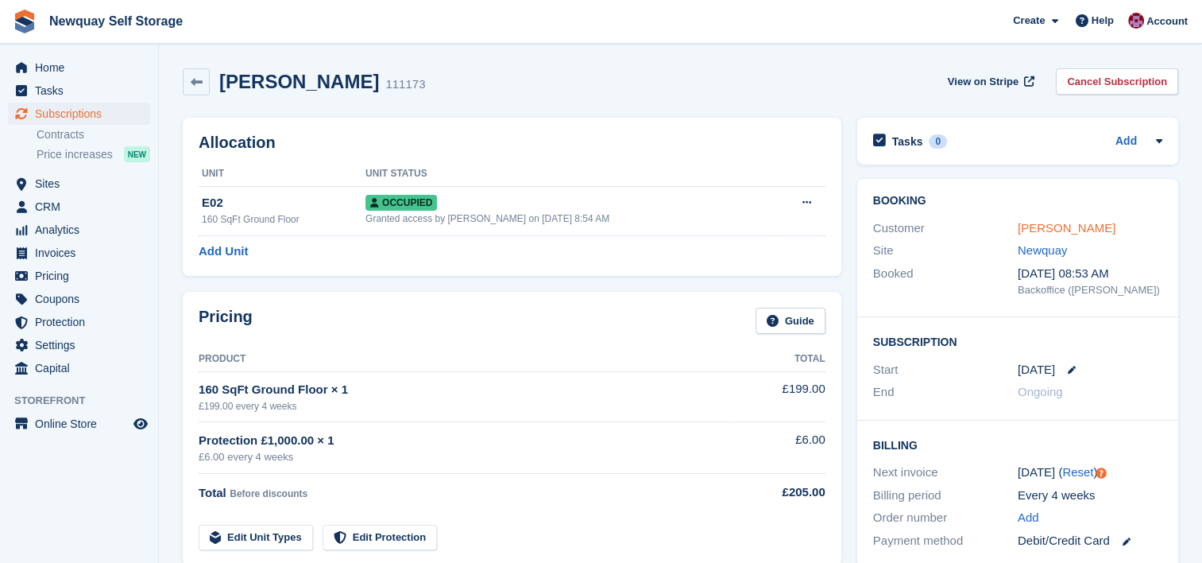
click at [1081, 226] on link "Victoria Burns" at bounding box center [1067, 228] width 98 height 14
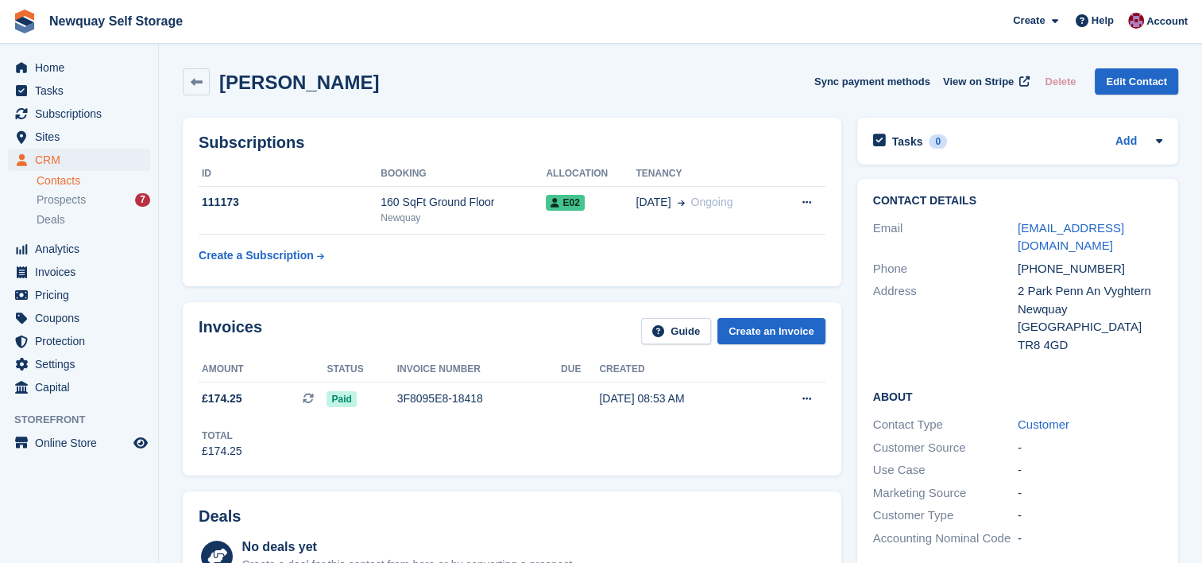
scroll to position [682, 0]
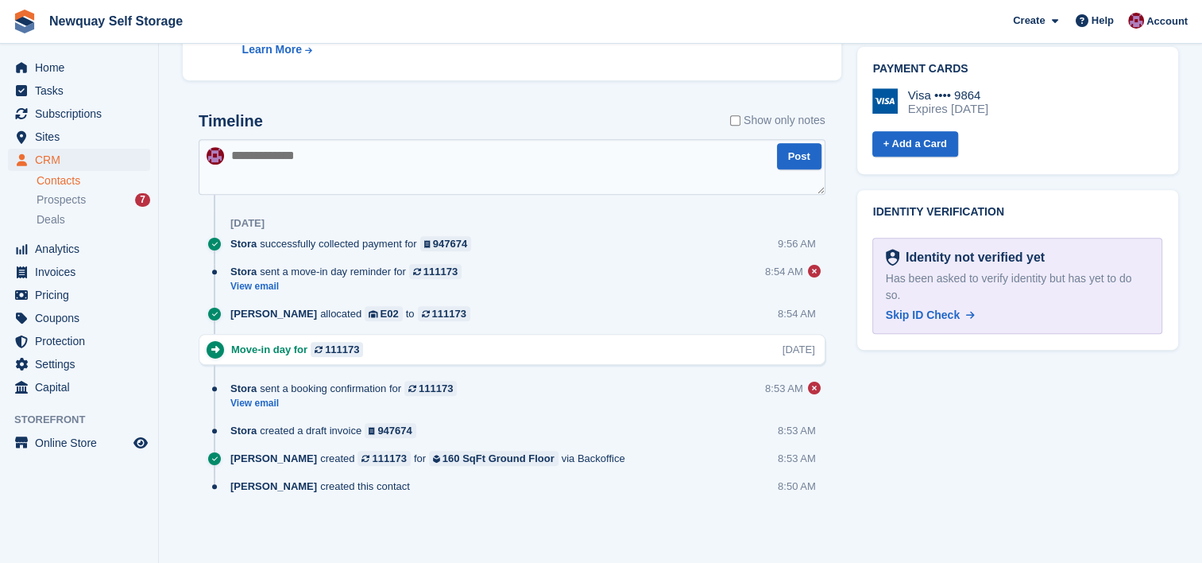
click at [331, 161] on textarea at bounding box center [512, 167] width 627 height 56
type textarea "**********"
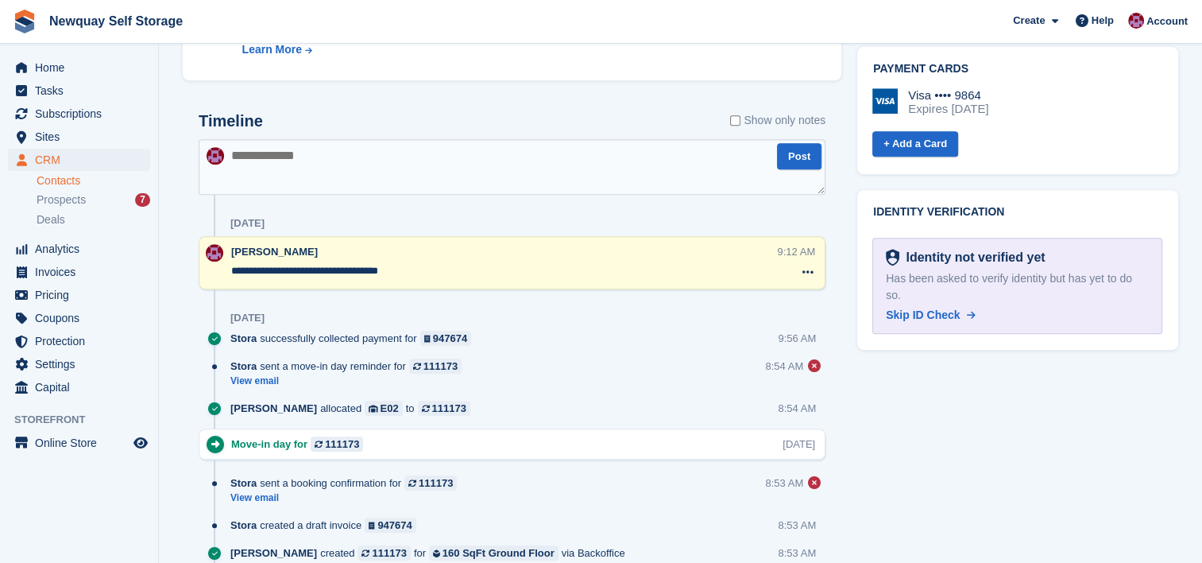
click at [467, 266] on textarea "**********" at bounding box center [504, 271] width 546 height 16
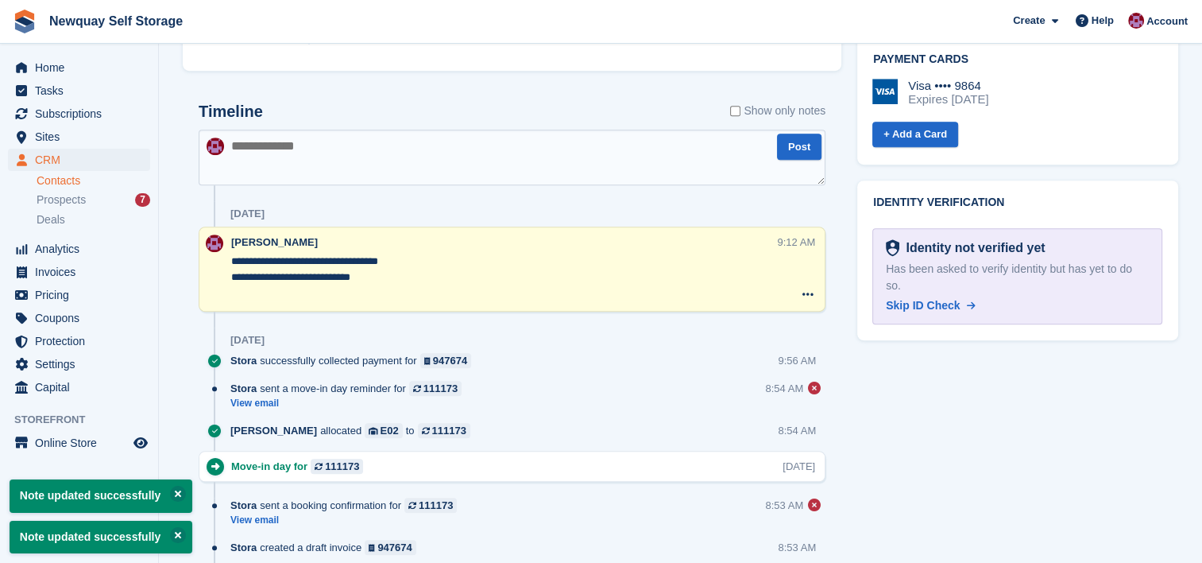
scroll to position [692, 0]
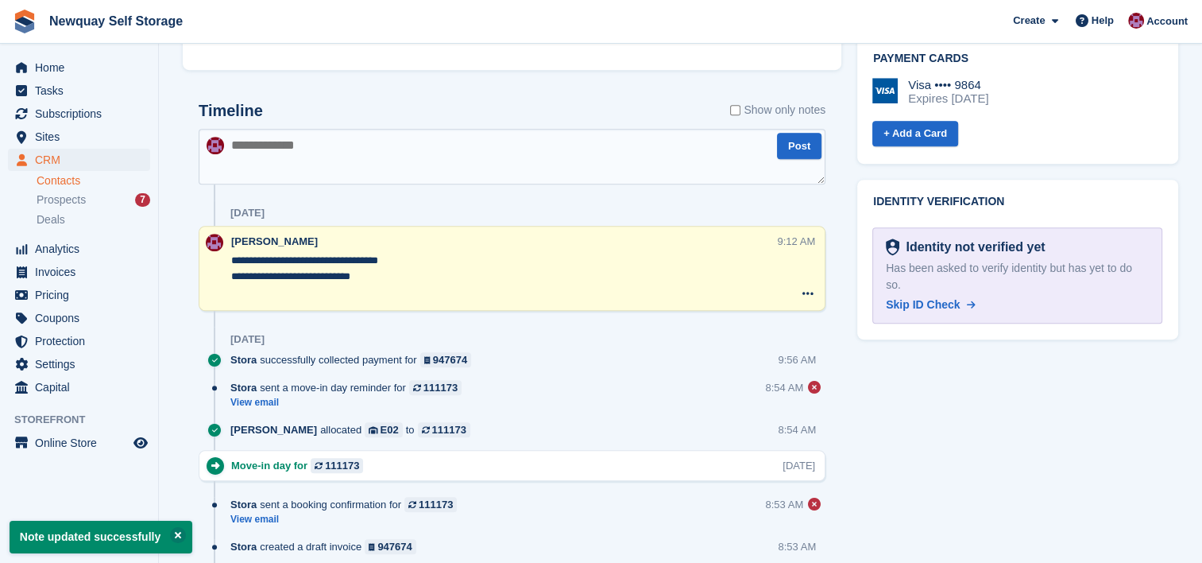
click at [418, 292] on textarea "**********" at bounding box center [504, 277] width 546 height 48
click at [455, 272] on textarea "**********" at bounding box center [504, 277] width 546 height 48
paste textarea "**********"
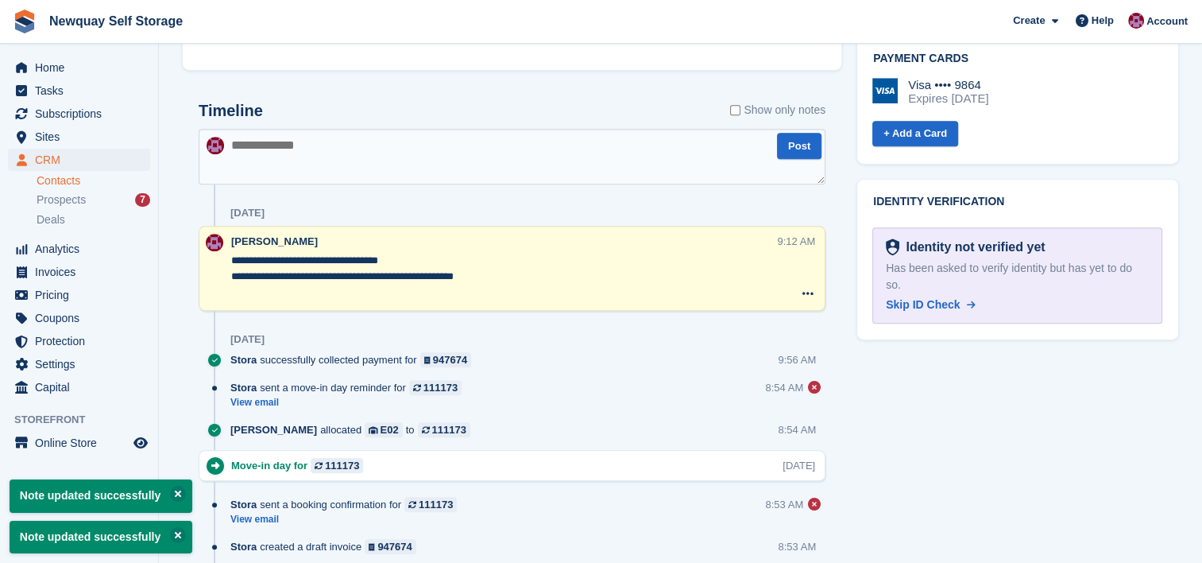
click at [890, 393] on div "Tasks 0 Add No tasks related to Victoria Burns Contact Details Email dellsprog9…" at bounding box center [1017, 41] width 337 height 1247
click at [601, 296] on textarea "**********" at bounding box center [504, 277] width 546 height 48
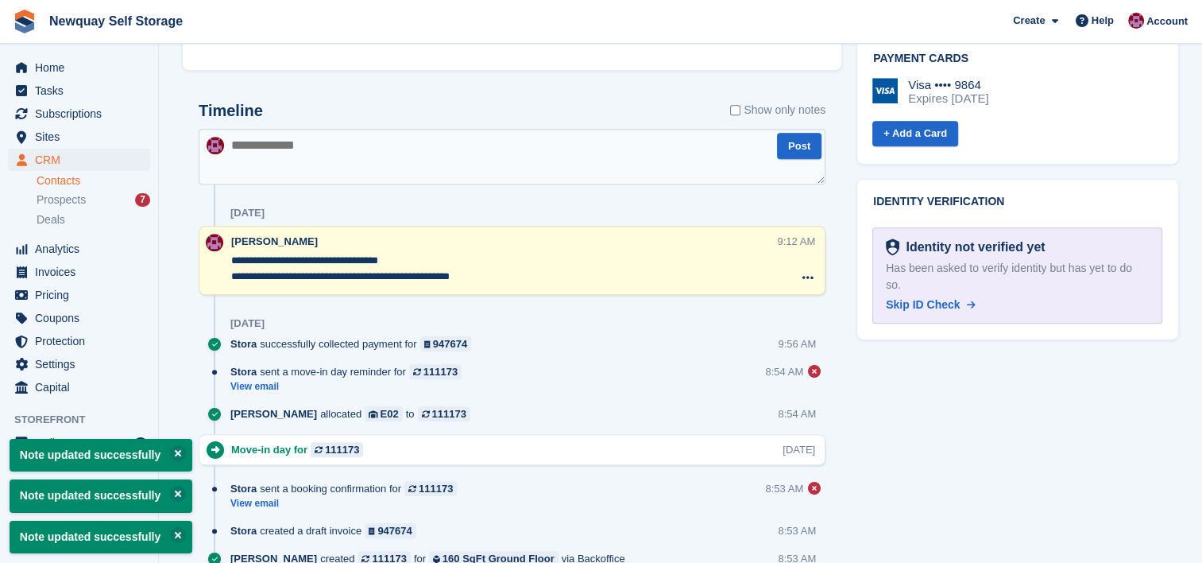
type textarea "**********"
click at [925, 416] on div "Tasks 0 Add No tasks related to Victoria Burns Contact Details Email dellsprog9…" at bounding box center [1017, 34] width 337 height 1232
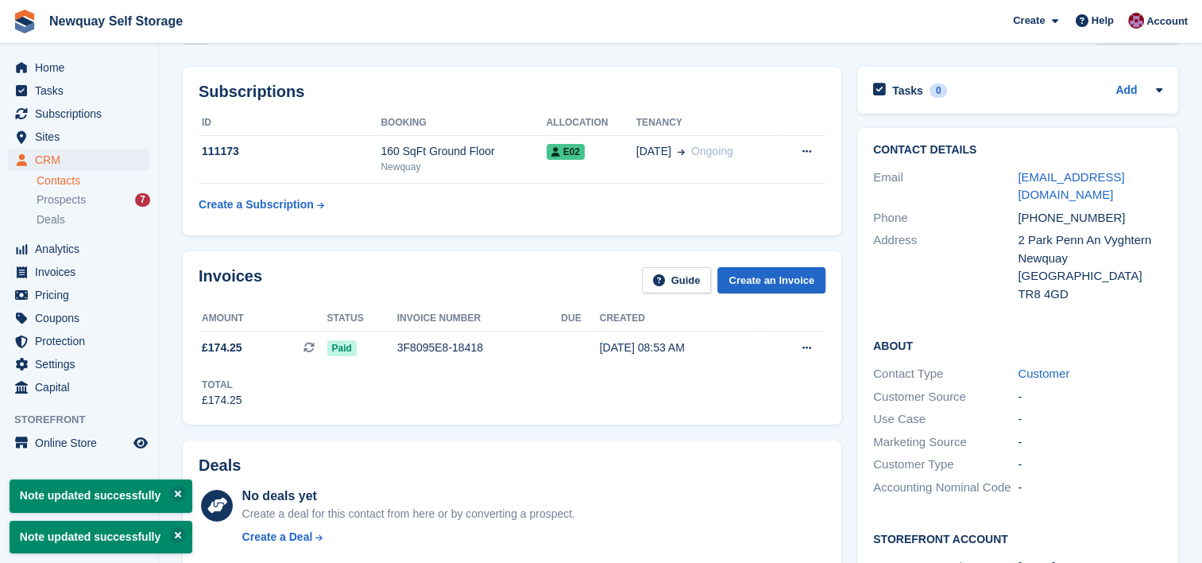
scroll to position [0, 0]
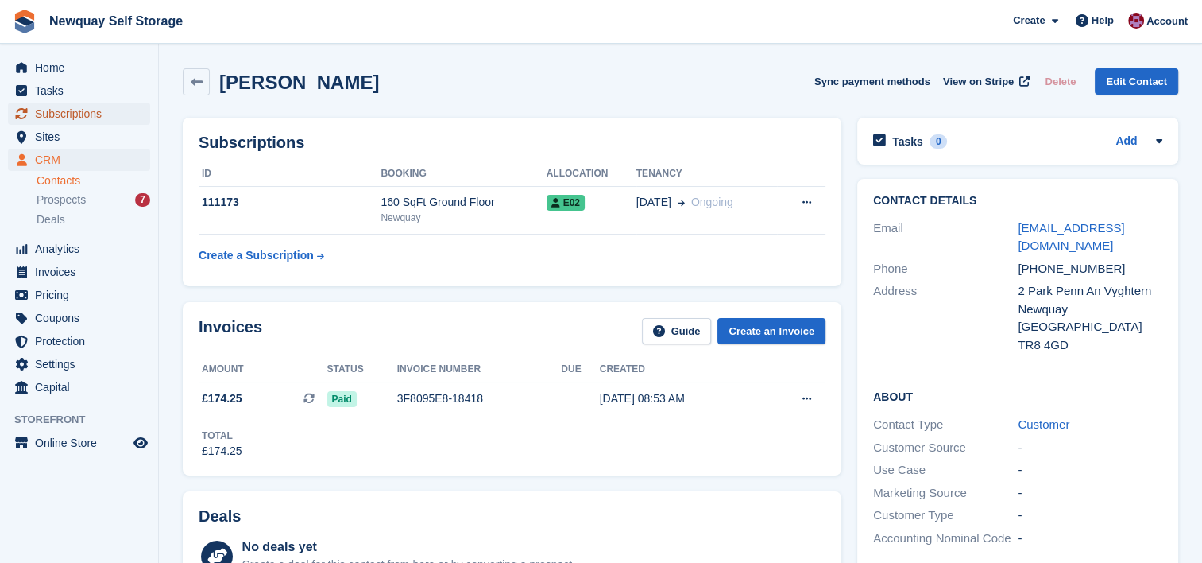
click at [84, 114] on span "Subscriptions" at bounding box center [82, 114] width 95 height 22
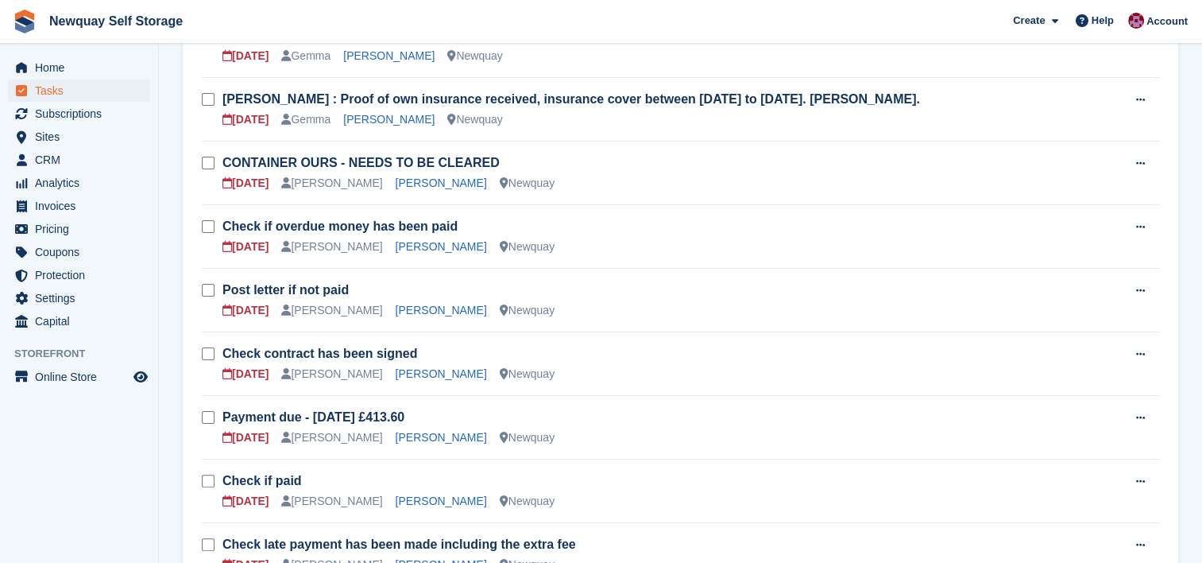
scroll to position [305, 0]
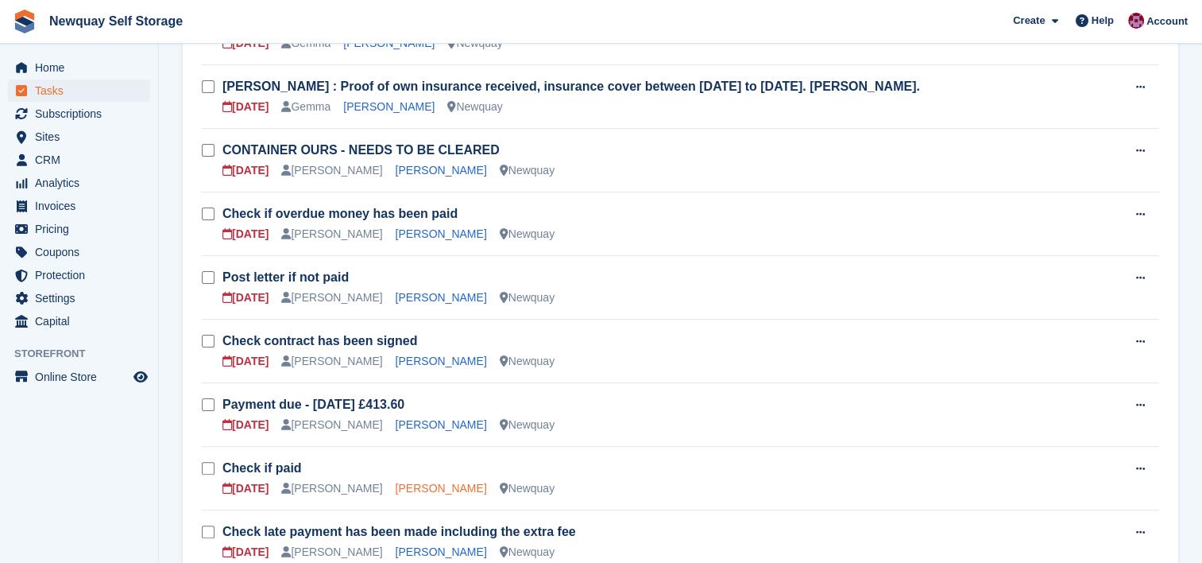
click at [416, 485] on link "[PERSON_NAME]" at bounding box center [441, 488] width 91 height 13
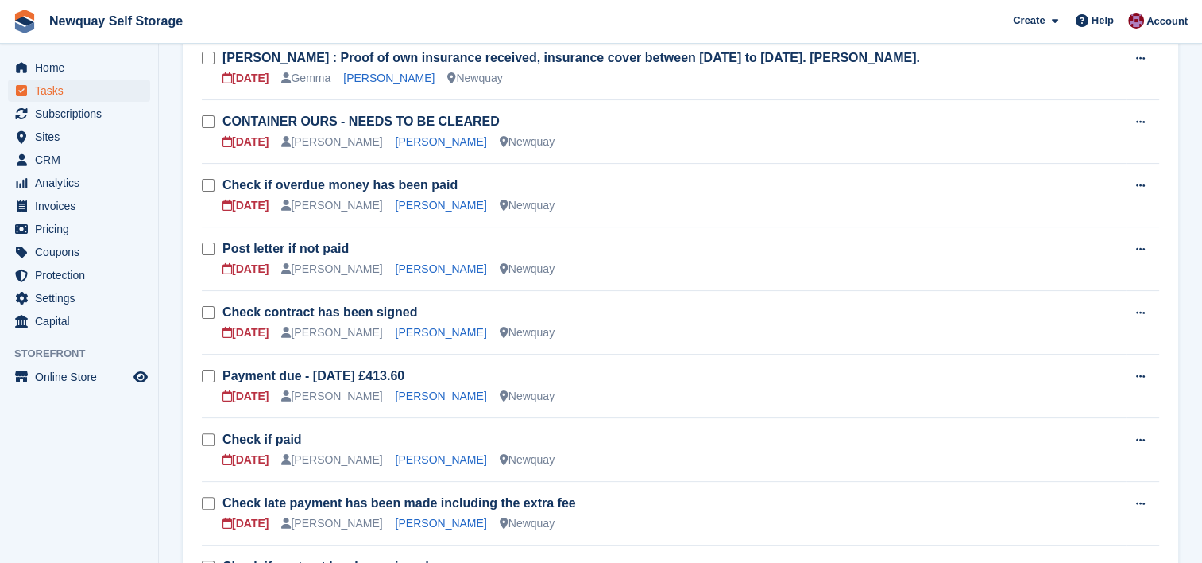
scroll to position [335, 0]
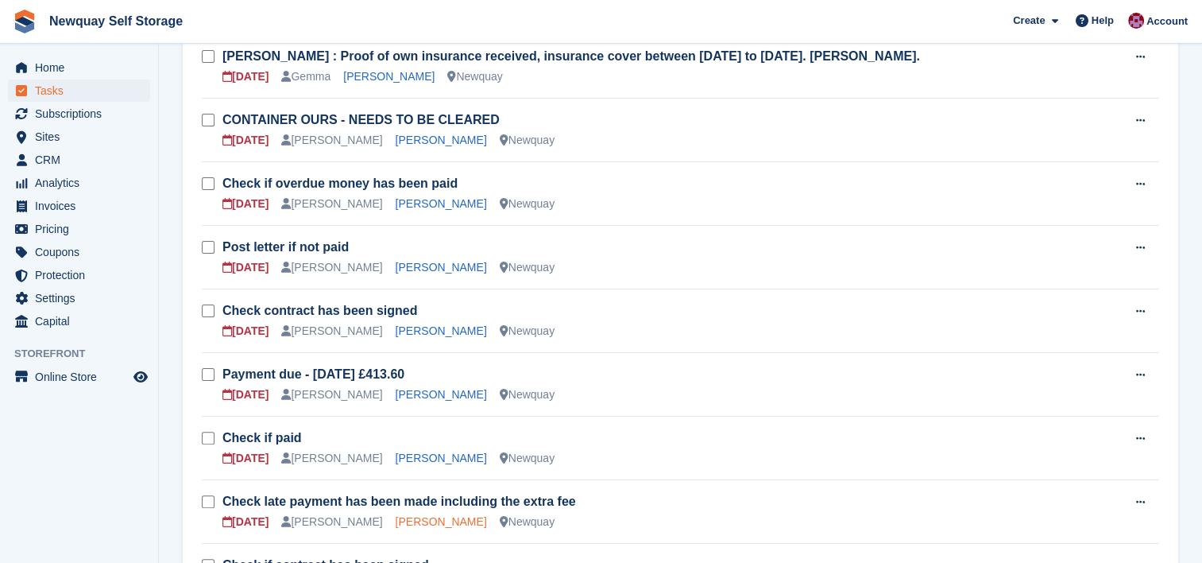
click at [413, 516] on link "[PERSON_NAME]" at bounding box center [441, 521] width 91 height 13
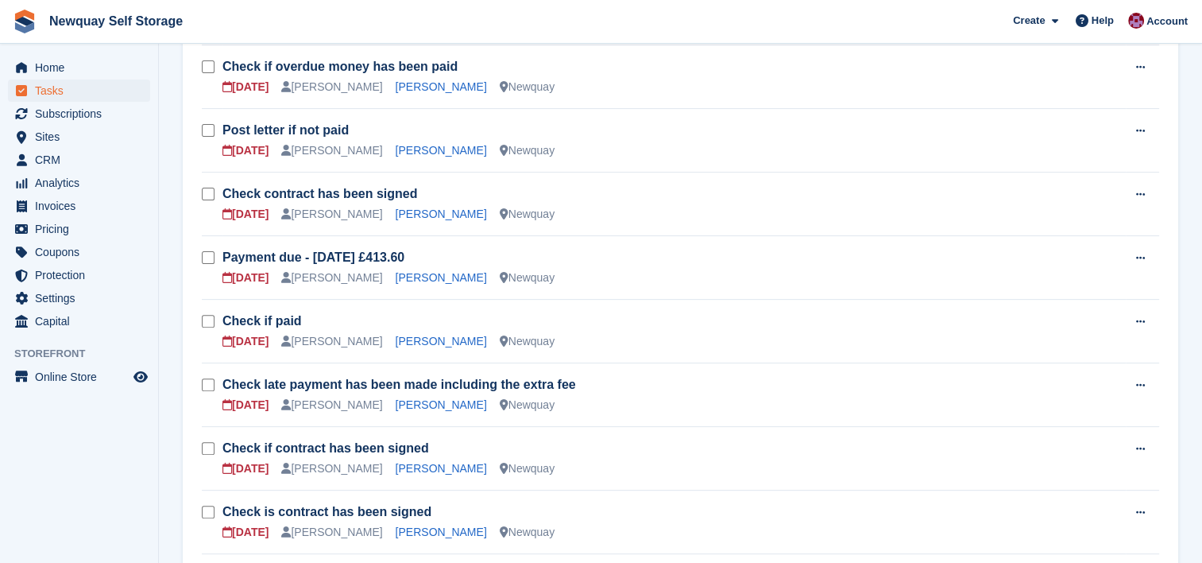
scroll to position [453, 0]
click at [403, 467] on link "Amy Burgess" at bounding box center [441, 467] width 91 height 13
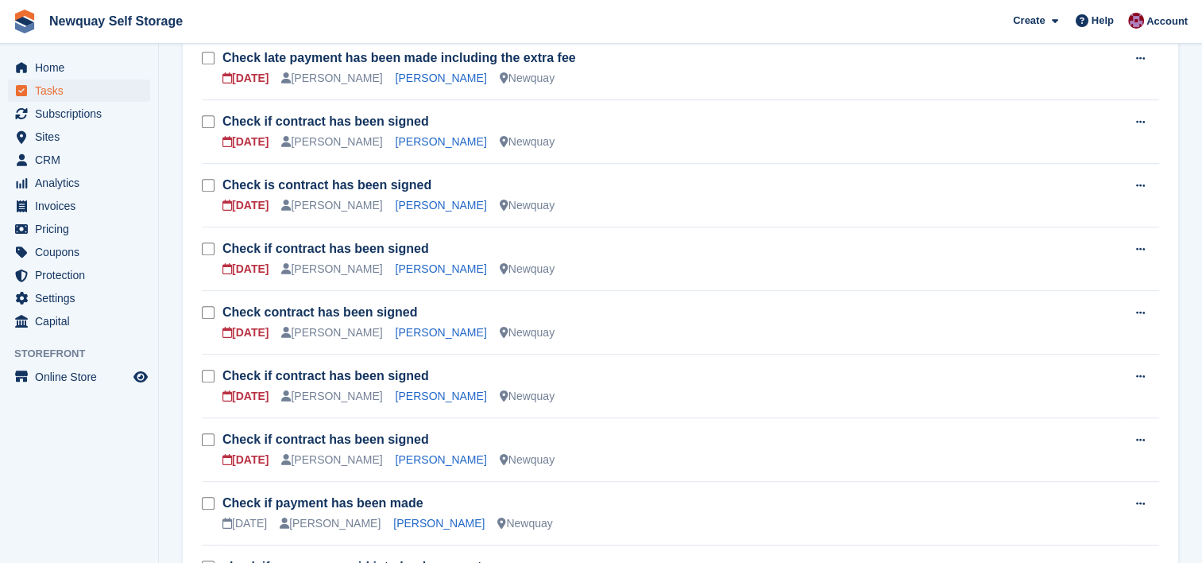
scroll to position [779, 0]
click at [393, 516] on link "Andrew Telfer" at bounding box center [438, 522] width 91 height 13
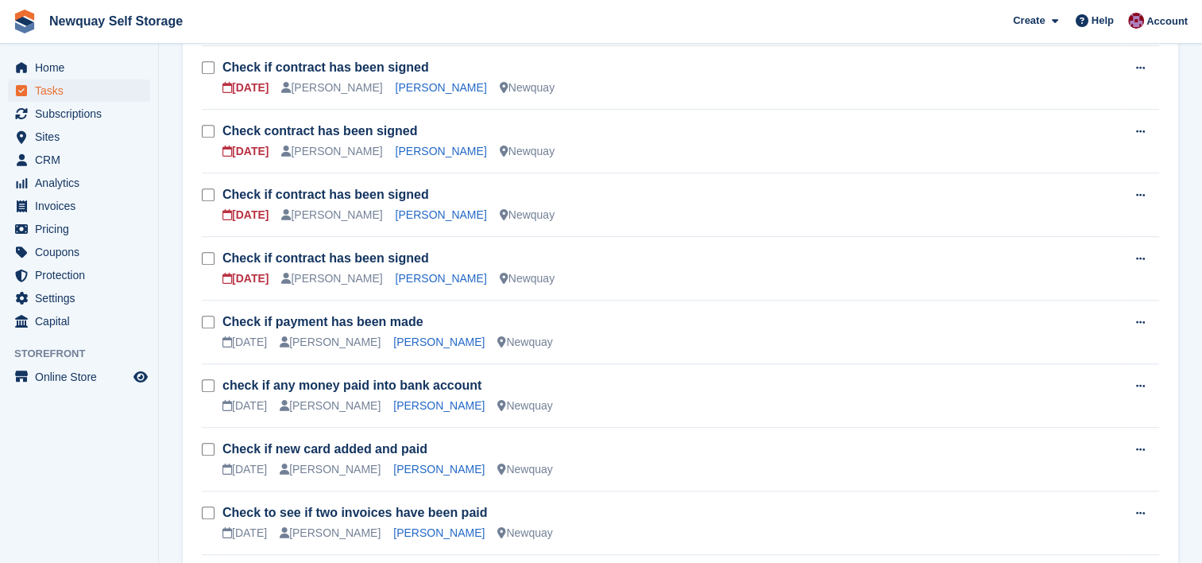
scroll to position [961, 0]
click at [402, 531] on link "[PERSON_NAME]" at bounding box center [438, 531] width 91 height 13
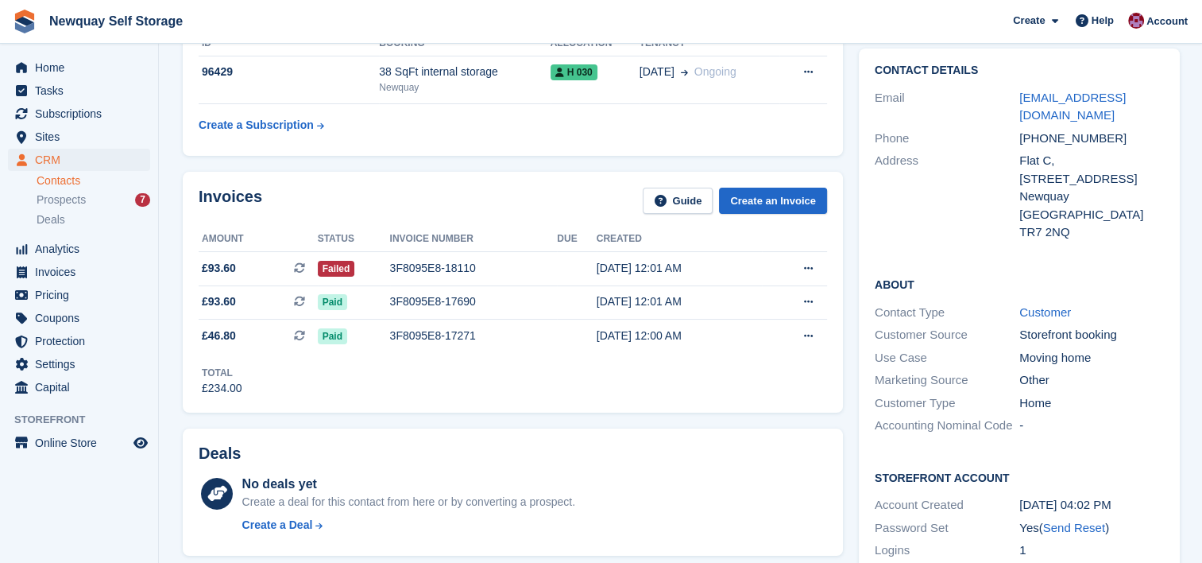
scroll to position [130, 0]
click at [262, 272] on span "£93.60 This is a recurring subscription invoice." at bounding box center [258, 269] width 119 height 17
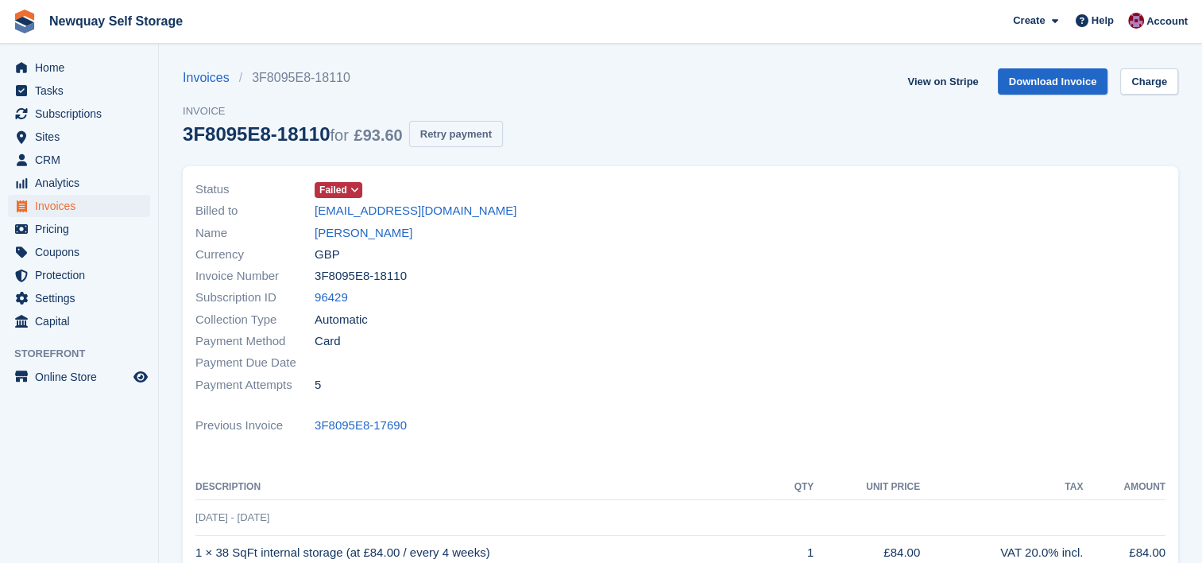
click at [471, 135] on button "Retry payment" at bounding box center [456, 134] width 94 height 26
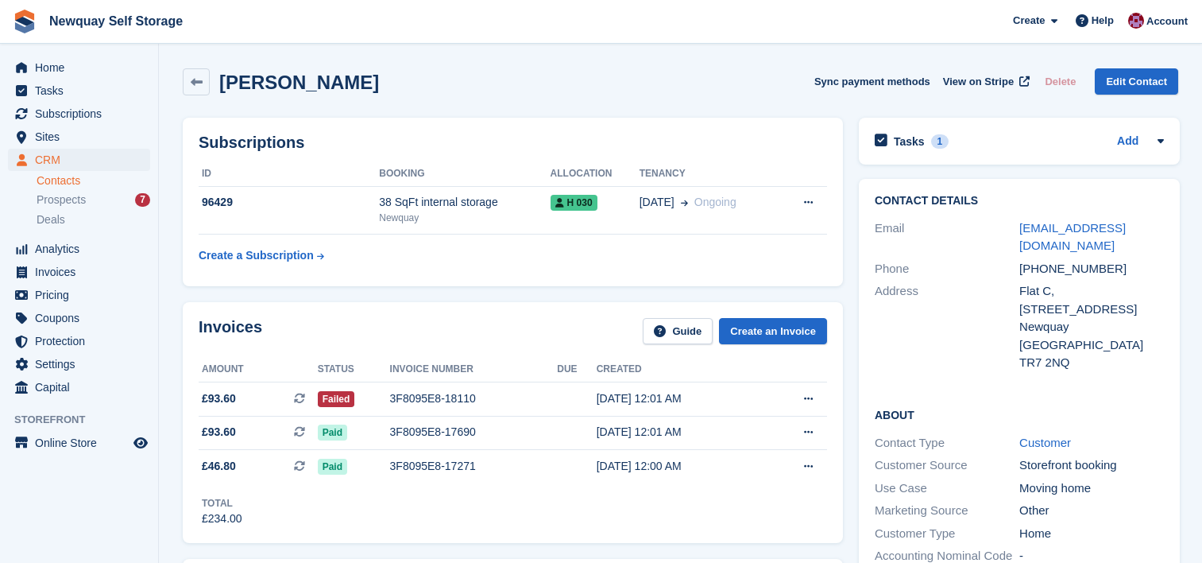
scroll to position [130, 0]
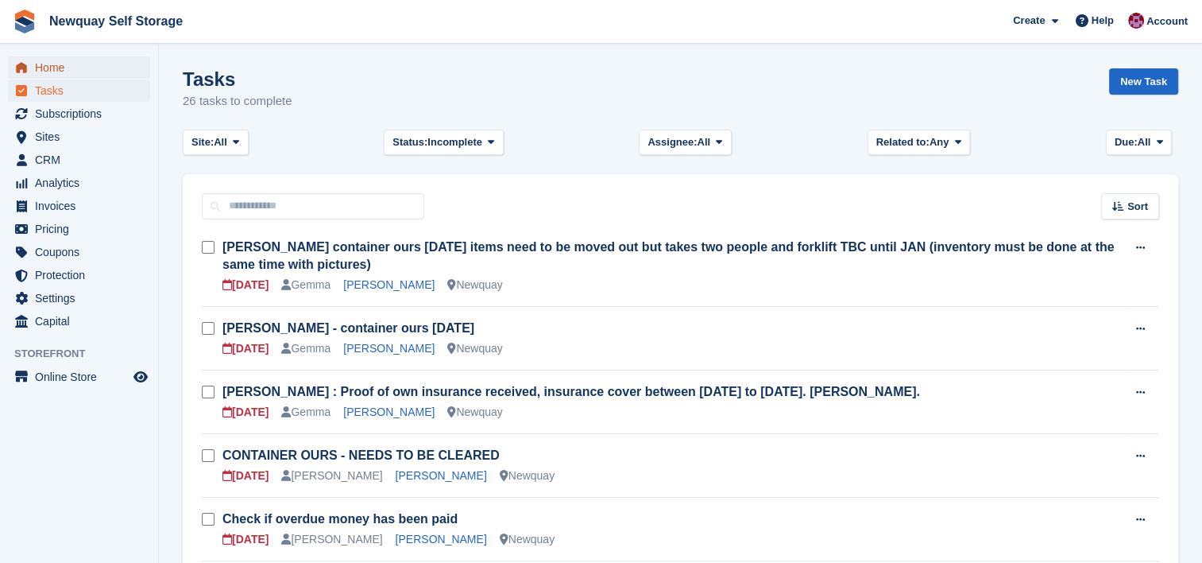
click at [64, 68] on span "Home" at bounding box center [82, 67] width 95 height 22
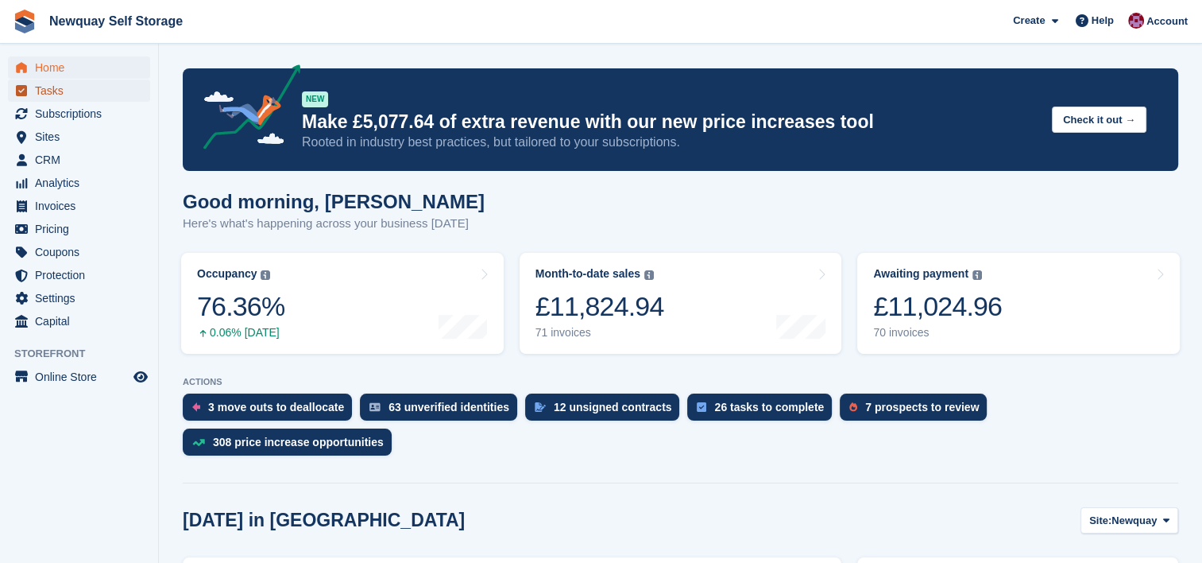
click at [61, 87] on span "Tasks" at bounding box center [82, 90] width 95 height 22
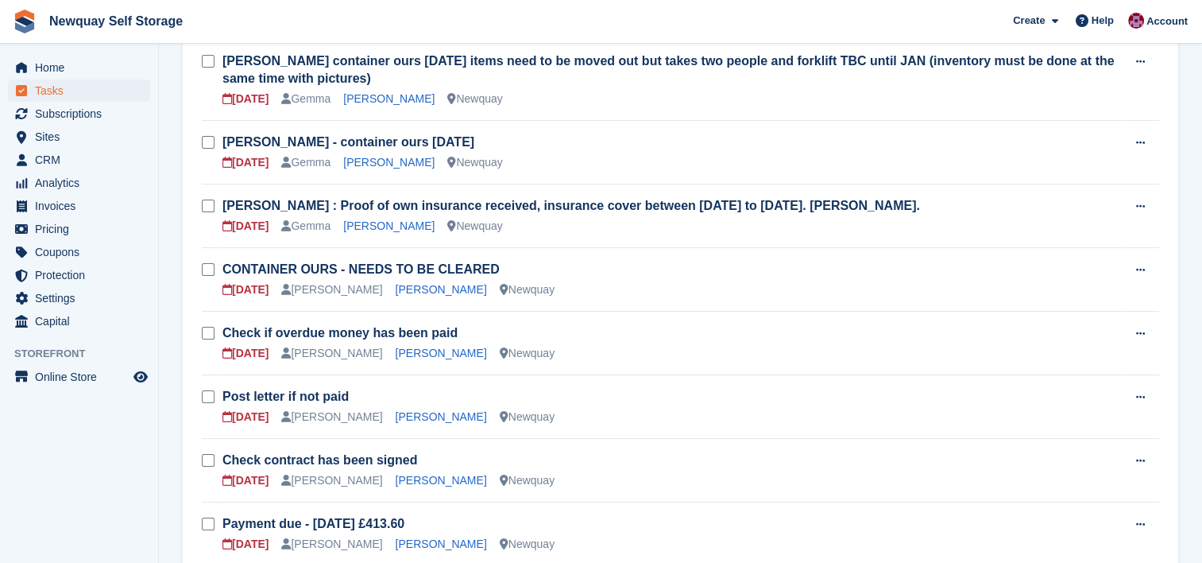
scroll to position [187, 0]
click at [410, 350] on link "[PERSON_NAME]" at bounding box center [441, 352] width 91 height 13
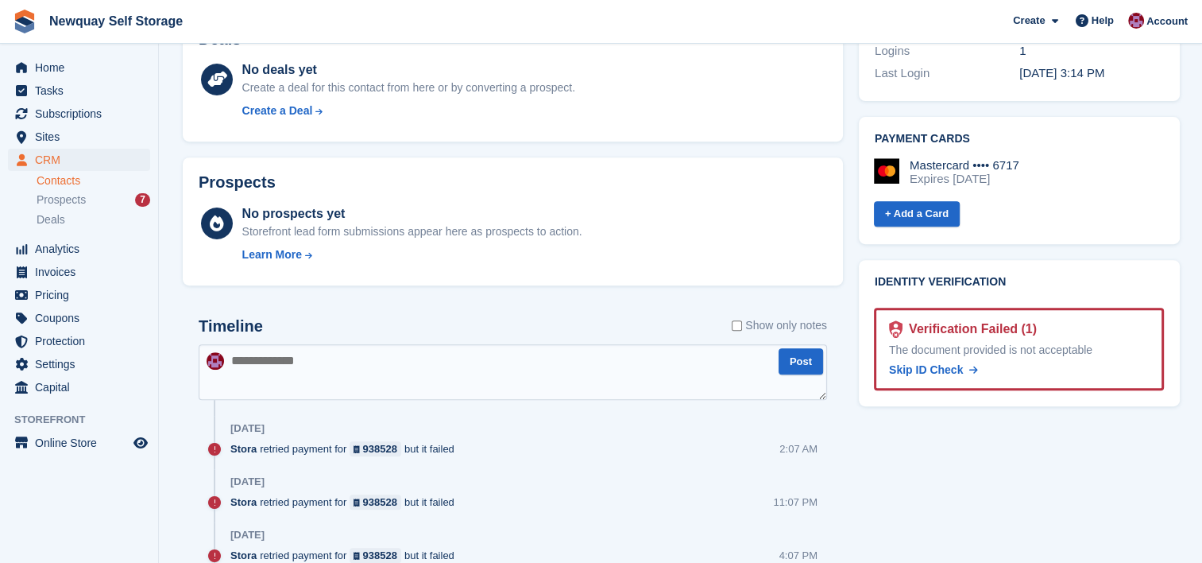
scroll to position [610, 0]
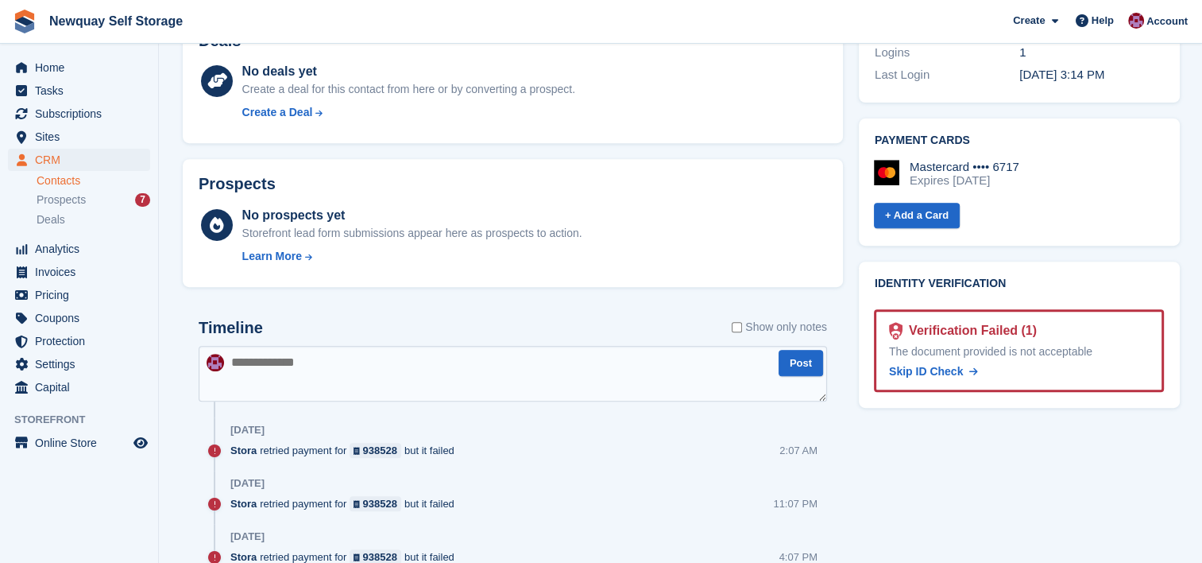
click at [742, 327] on label "Show only notes" at bounding box center [779, 327] width 95 height 17
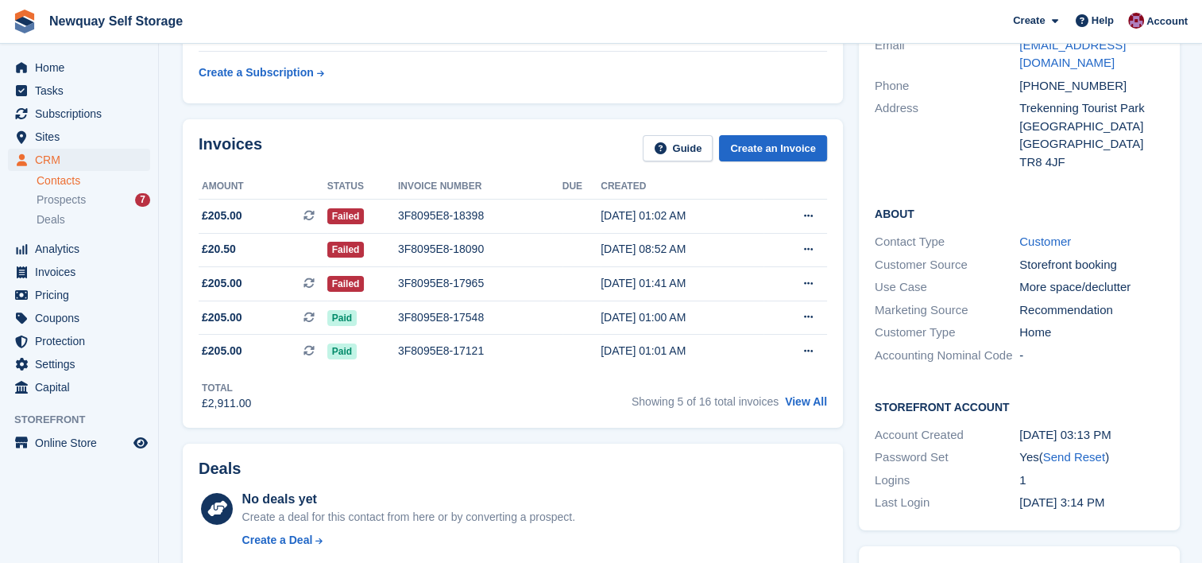
scroll to position [168, 0]
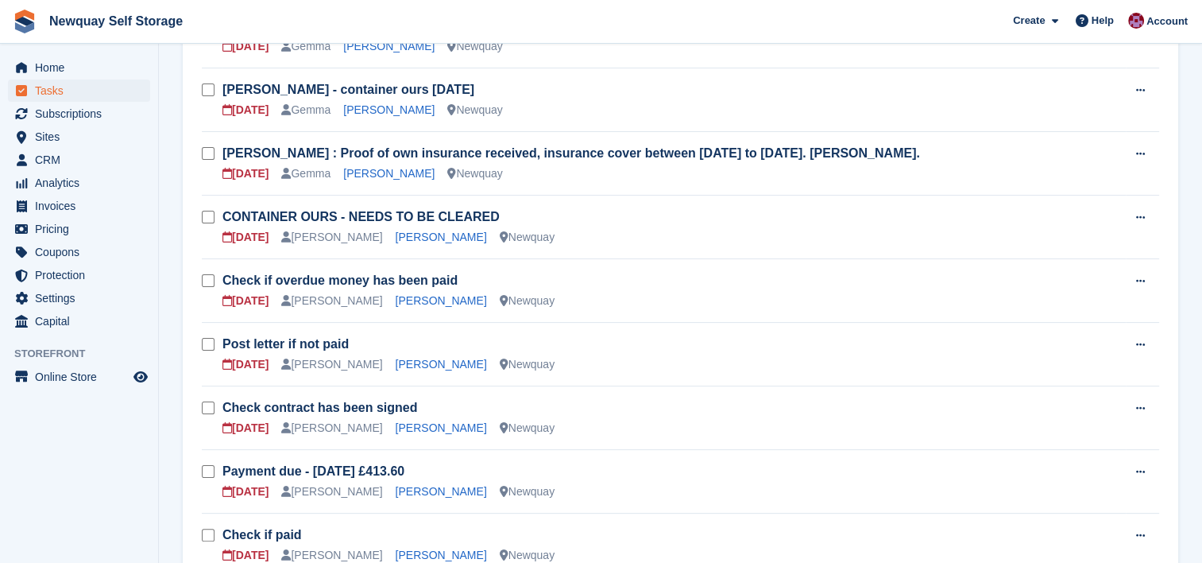
scroll to position [307, 0]
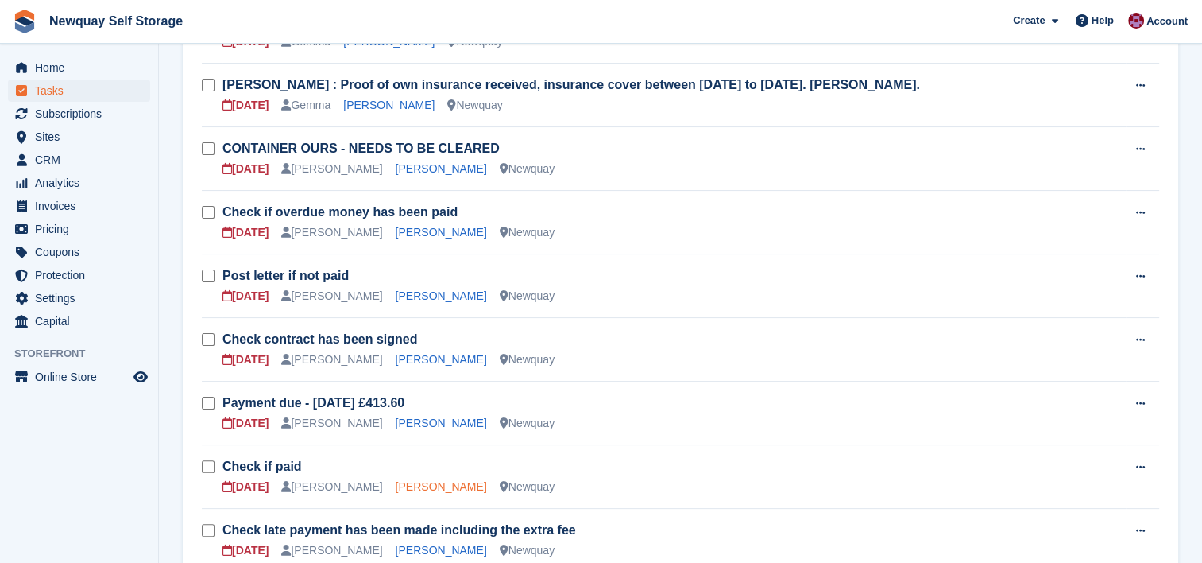
click at [416, 480] on link "[PERSON_NAME]" at bounding box center [441, 486] width 91 height 13
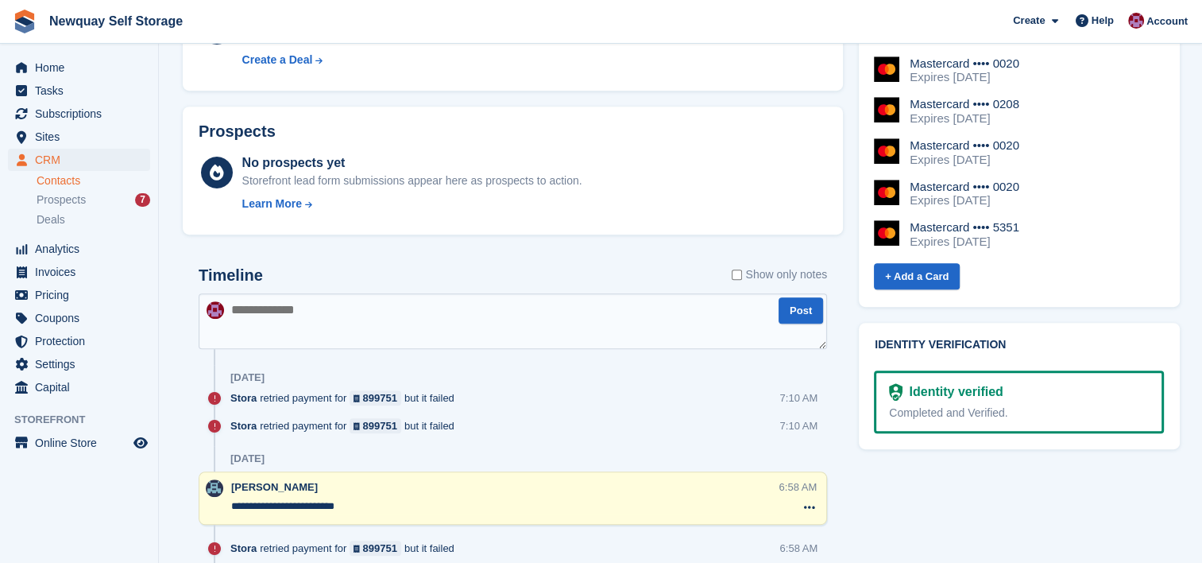
scroll to position [721, 0]
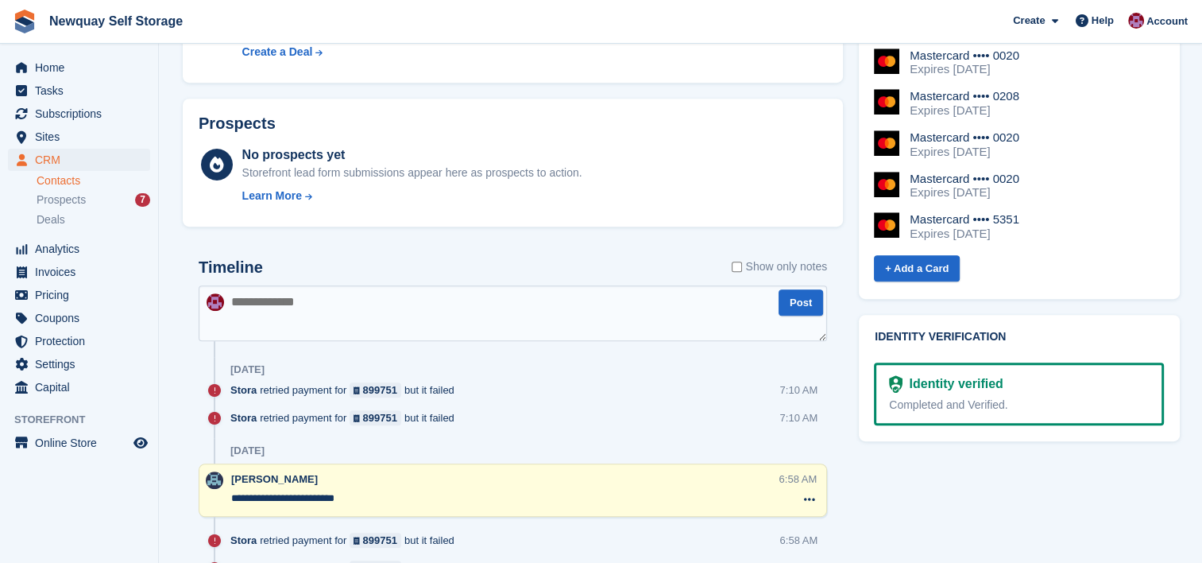
click at [741, 262] on label "Show only notes" at bounding box center [779, 266] width 95 height 17
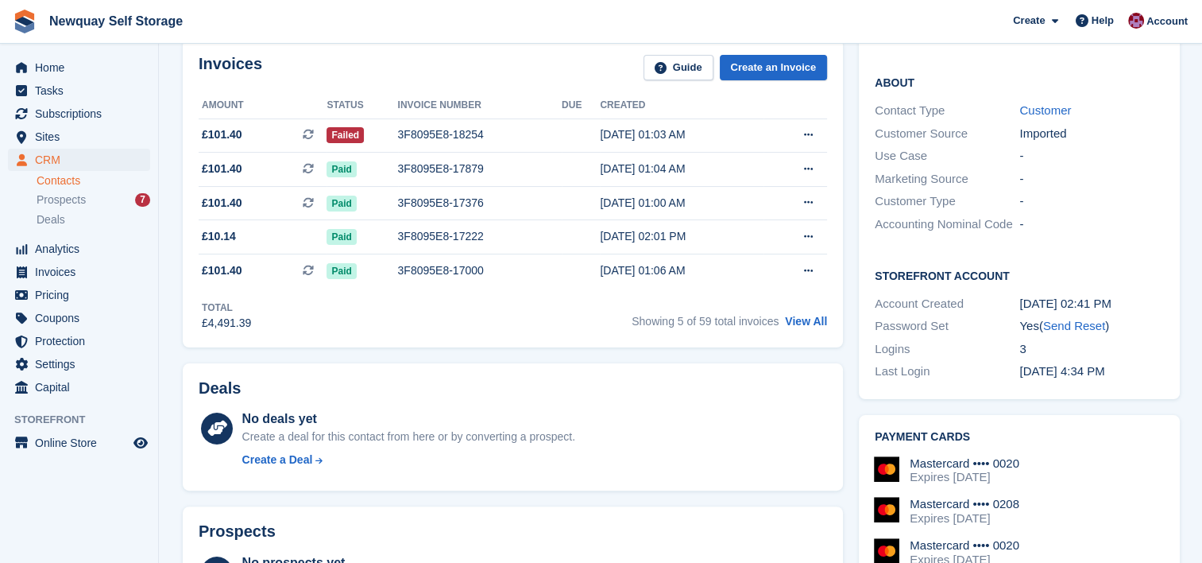
scroll to position [313, 0]
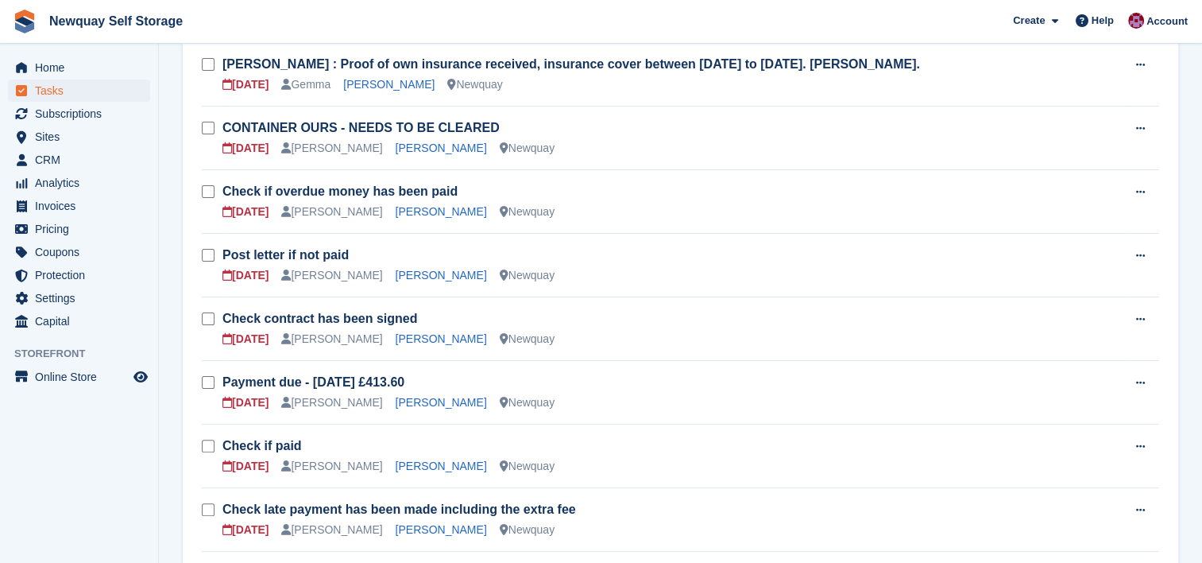
scroll to position [337, 0]
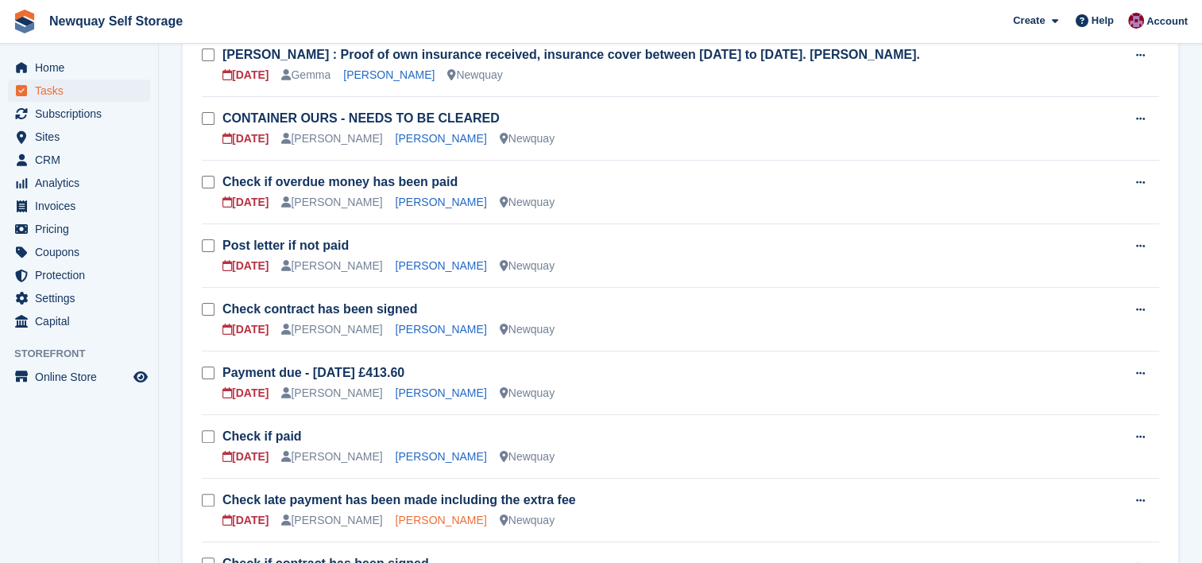
click at [412, 517] on link "[PERSON_NAME]" at bounding box center [441, 519] width 91 height 13
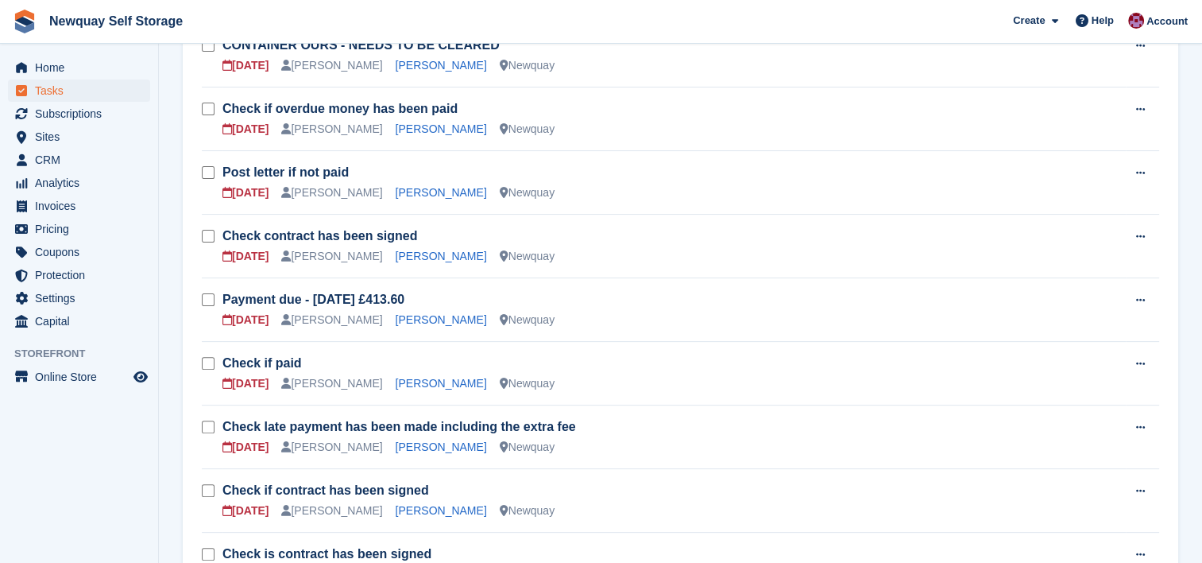
click at [756, 304] on h3 "Payment due - [DATE] £413.60" at bounding box center [673, 299] width 903 height 17
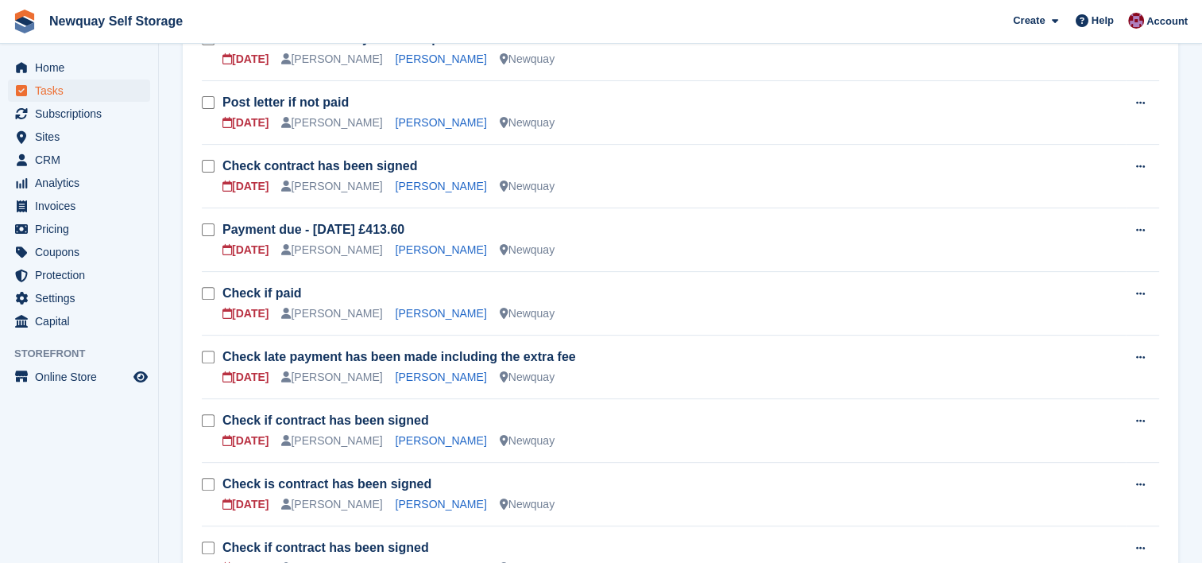
scroll to position [485, 0]
